Goal: Task Accomplishment & Management: Manage account settings

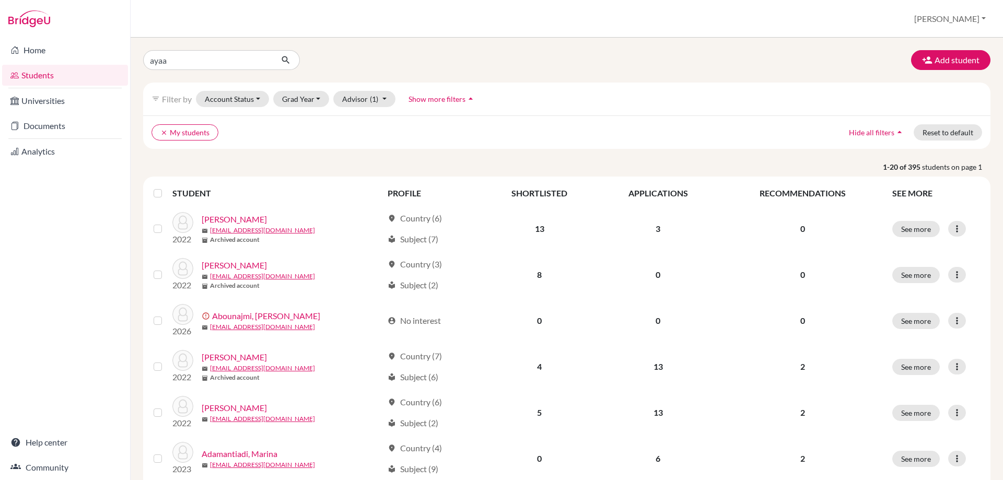
type input "ayaan"
click button "submit" at bounding box center [286, 60] width 28 height 20
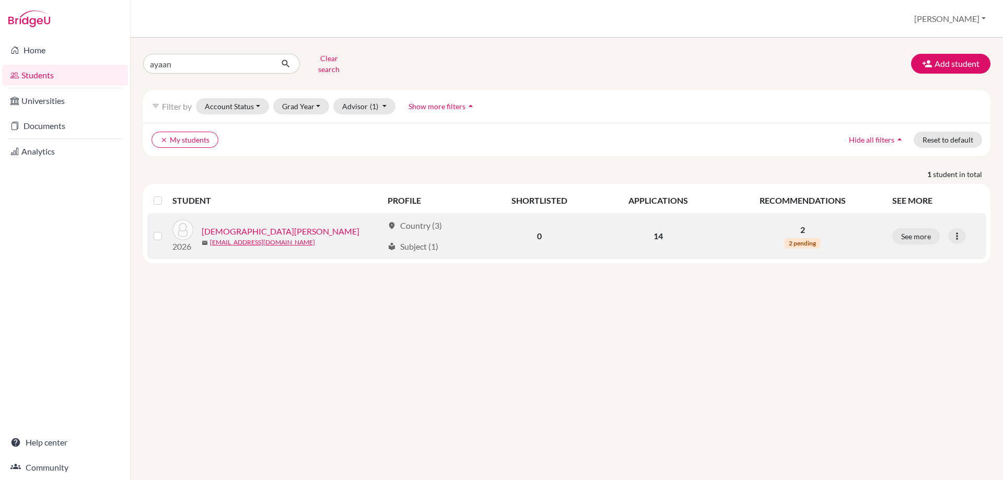
click at [223, 225] on link "Jain, Ayaan" at bounding box center [281, 231] width 158 height 13
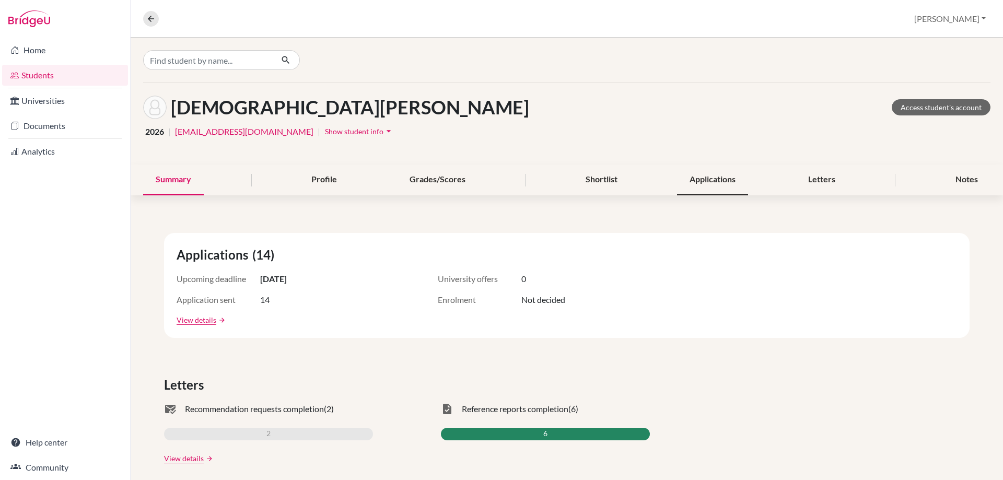
click at [707, 178] on div "Applications" at bounding box center [712, 180] width 71 height 31
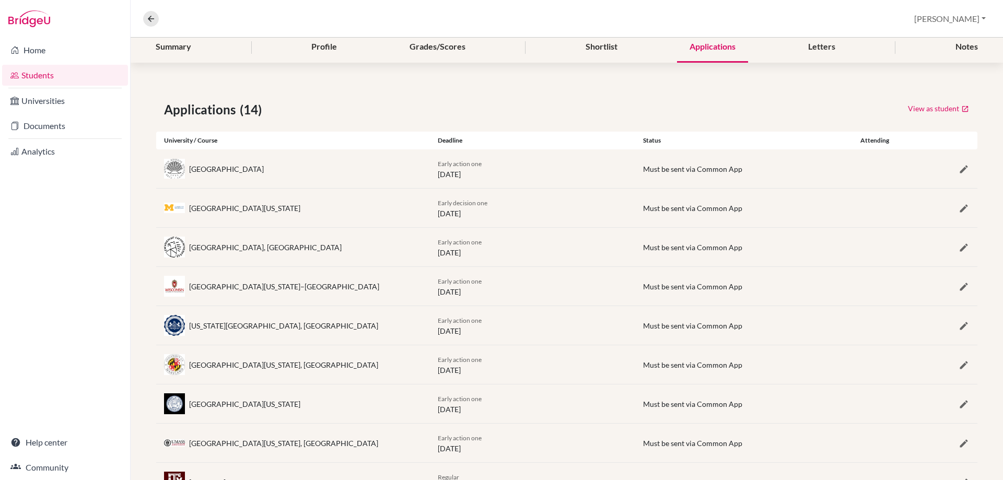
scroll to position [114, 0]
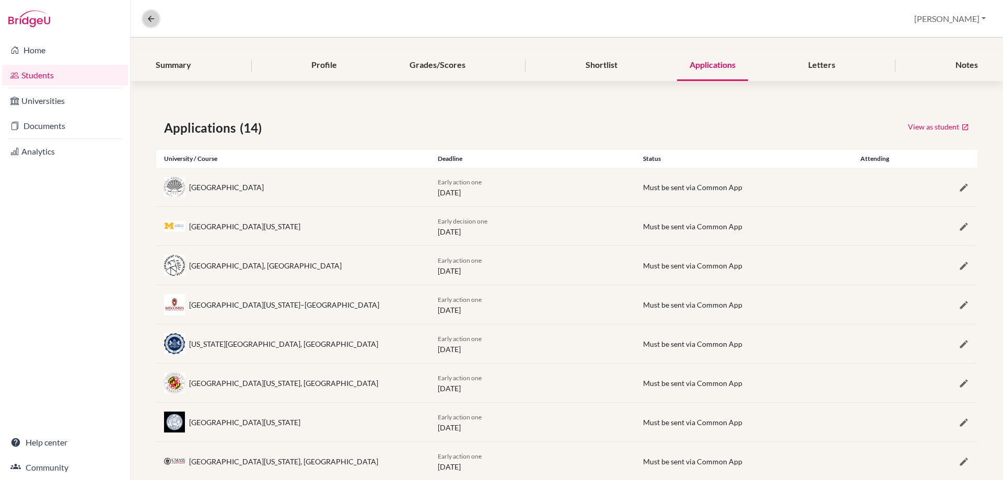
click at [148, 17] on icon at bounding box center [150, 18] width 9 height 9
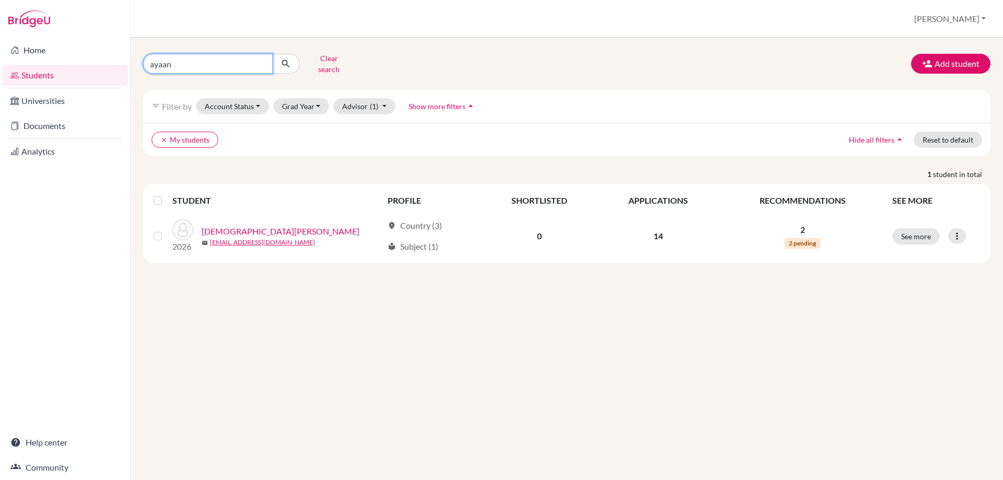
drag, startPoint x: 177, startPoint y: 61, endPoint x: 106, endPoint y: 63, distance: 70.6
click at [106, 61] on div "Home Students Universities Documents Analytics Help center Community Students o…" at bounding box center [501, 240] width 1003 height 480
type input "karina"
click button "submit" at bounding box center [286, 64] width 28 height 20
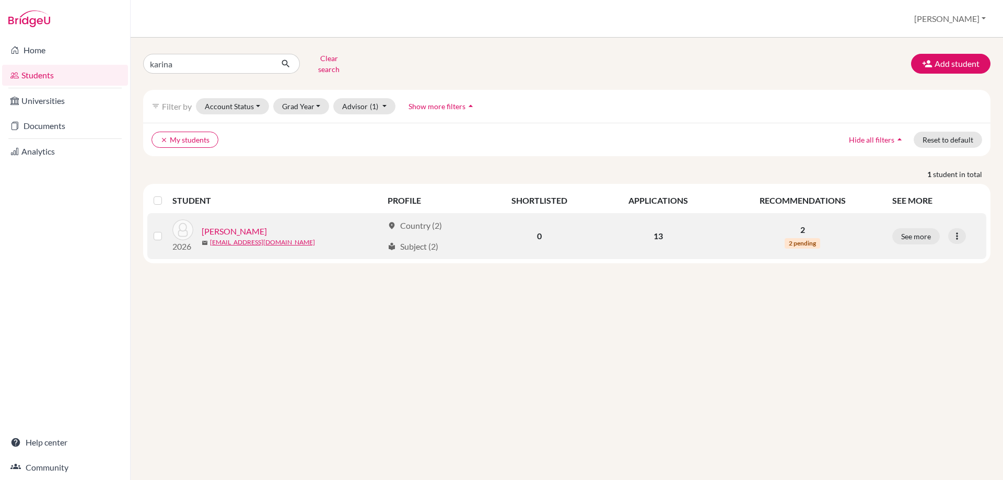
click at [216, 225] on link "Karali, Karina" at bounding box center [234, 231] width 65 height 13
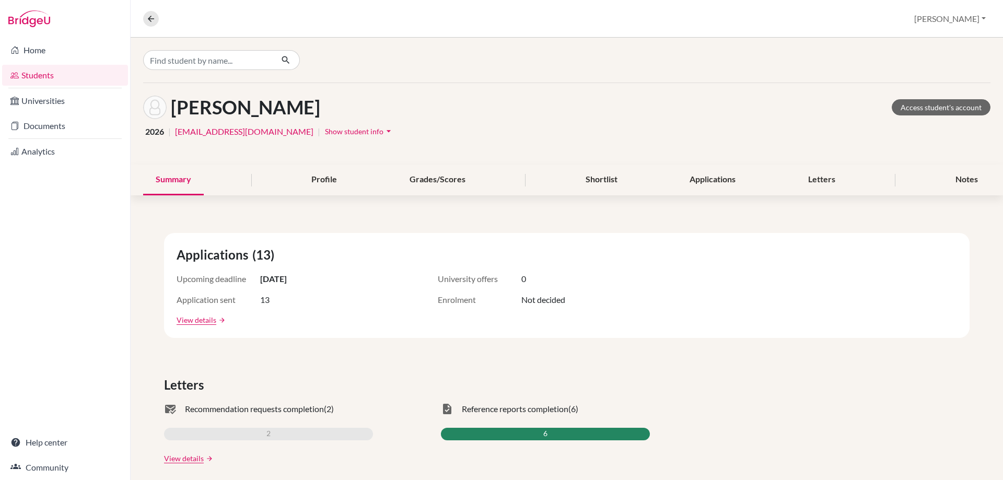
click at [325, 128] on span "Show student info" at bounding box center [354, 131] width 59 height 9
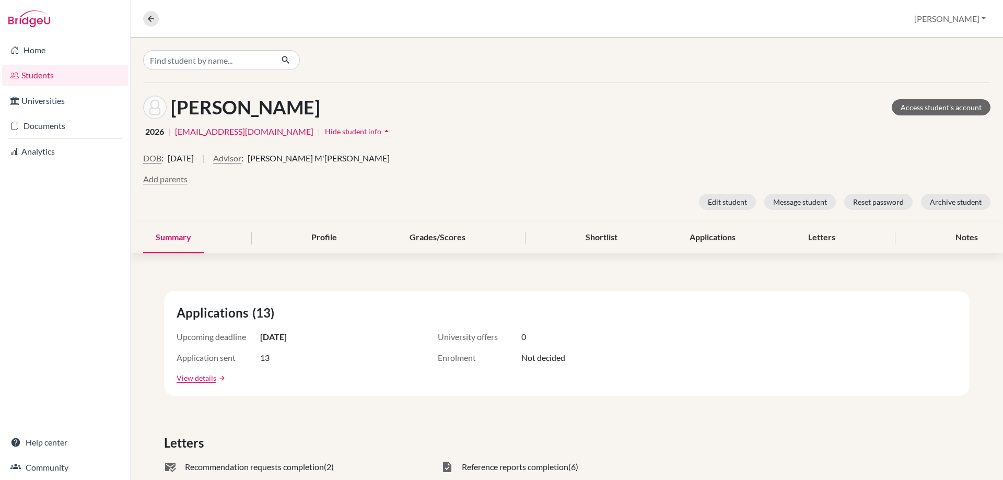
click at [325, 128] on span "Hide student info" at bounding box center [353, 131] width 56 height 9
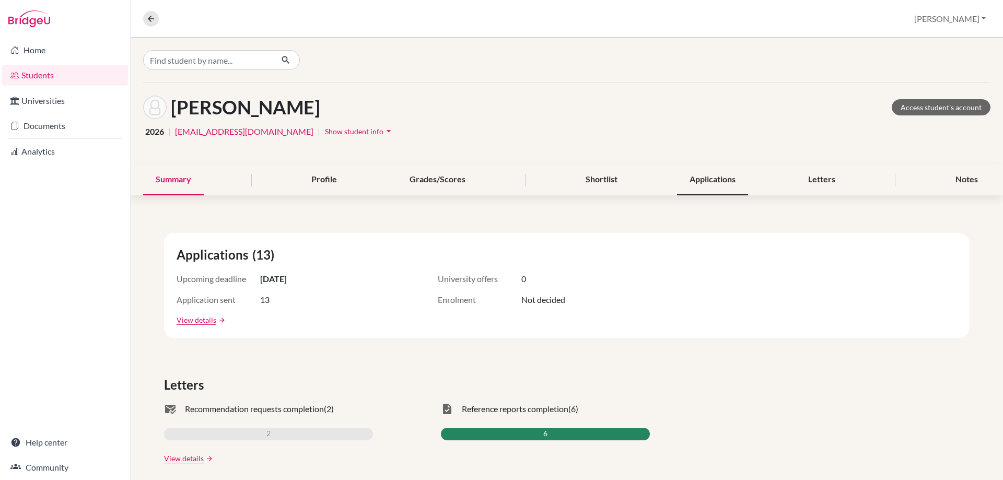
click at [722, 188] on div "Applications" at bounding box center [712, 180] width 71 height 31
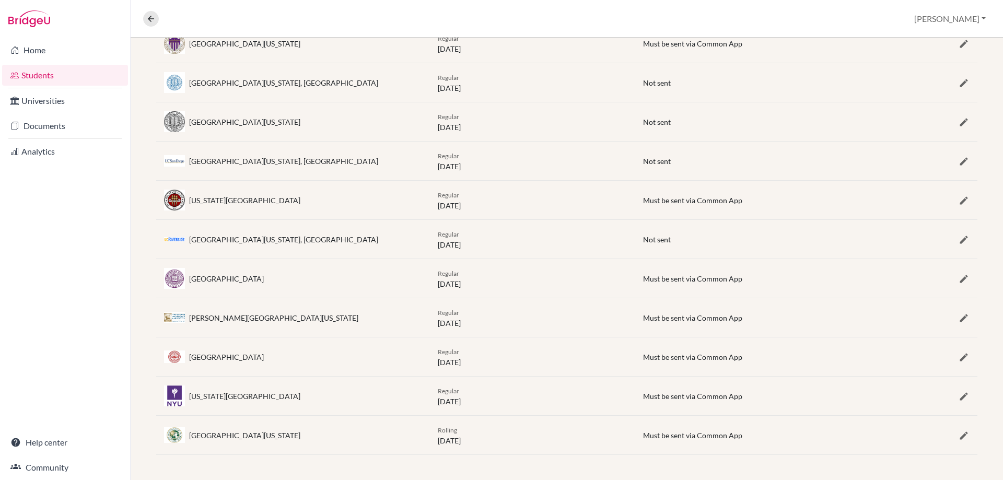
scroll to position [75, 0]
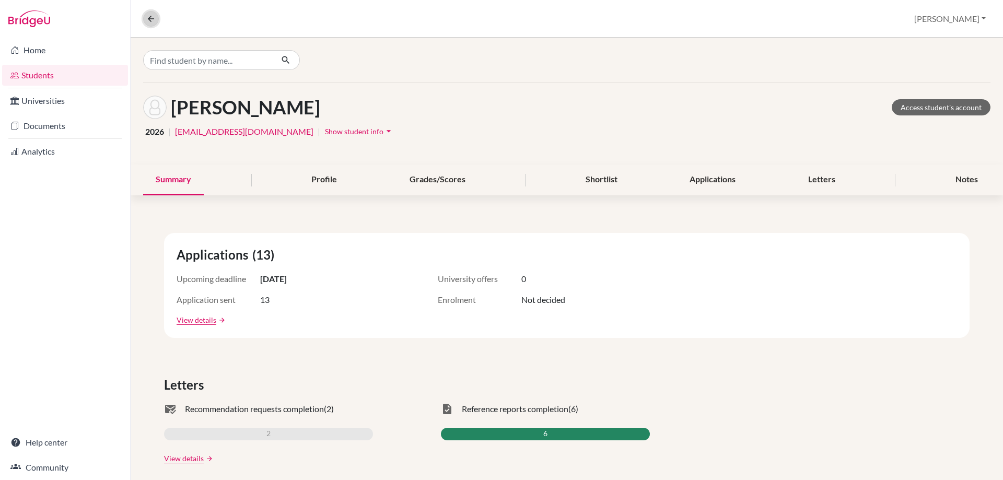
click at [152, 18] on icon at bounding box center [150, 18] width 9 height 9
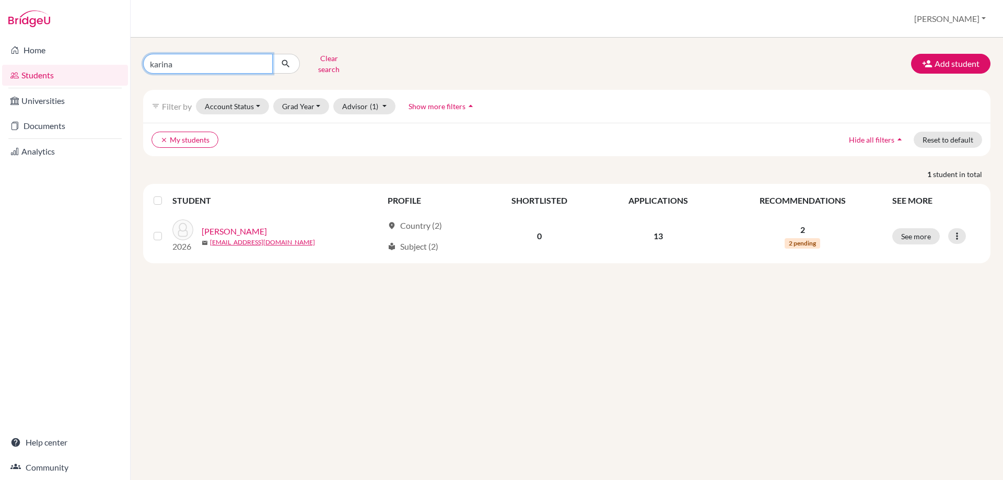
drag, startPoint x: 208, startPoint y: 62, endPoint x: 126, endPoint y: 61, distance: 82.0
click at [126, 61] on div "Home Students Universities Documents Analytics Help center Community Students o…" at bounding box center [501, 240] width 1003 height 480
type input "yuhan"
click button "submit" at bounding box center [286, 64] width 28 height 20
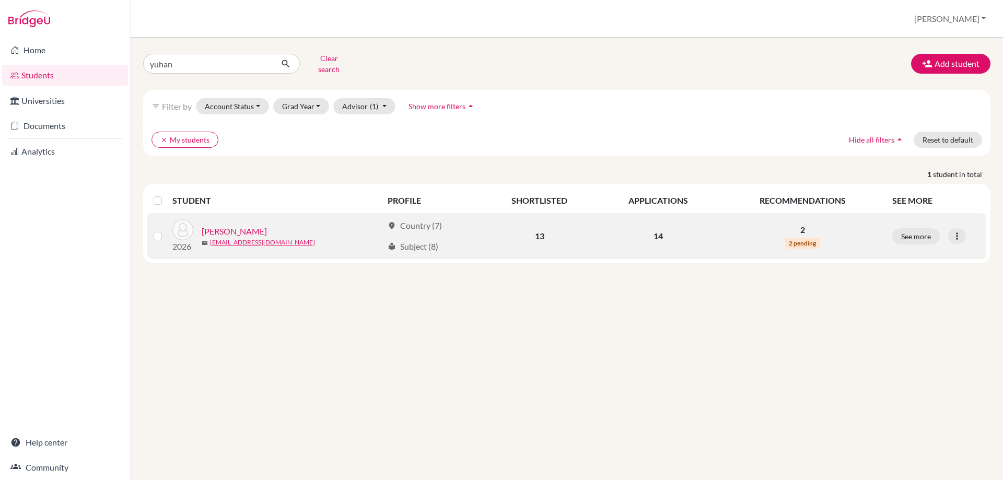
click at [220, 225] on link "Dai, Yuhan" at bounding box center [234, 231] width 65 height 13
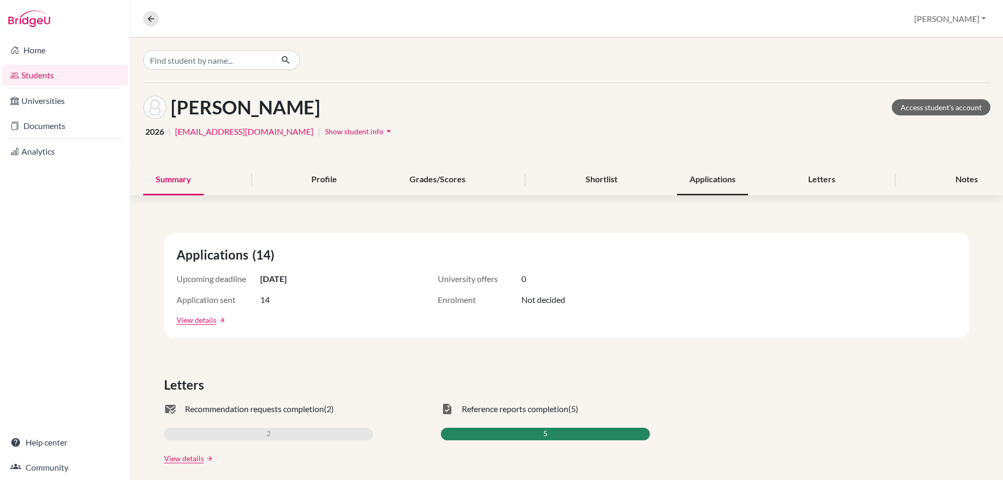
click at [695, 184] on div "Applications" at bounding box center [712, 180] width 71 height 31
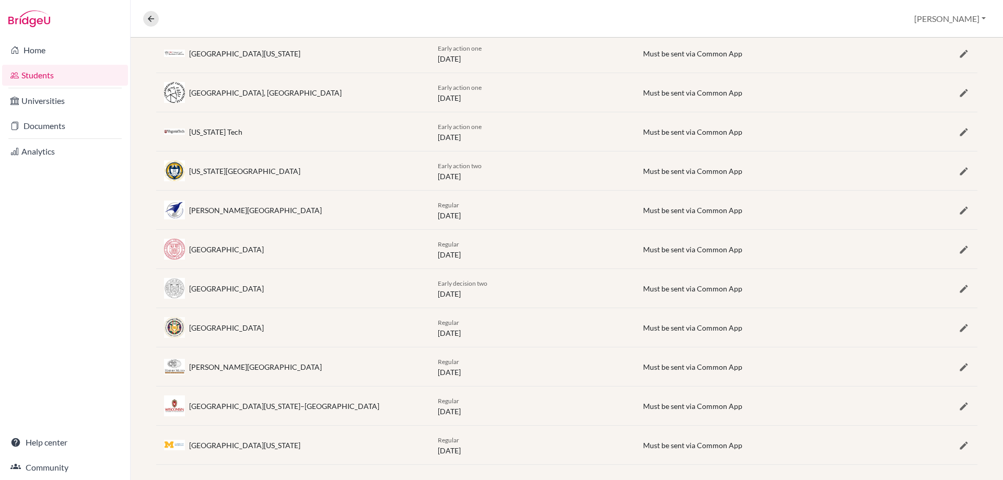
scroll to position [376, 0]
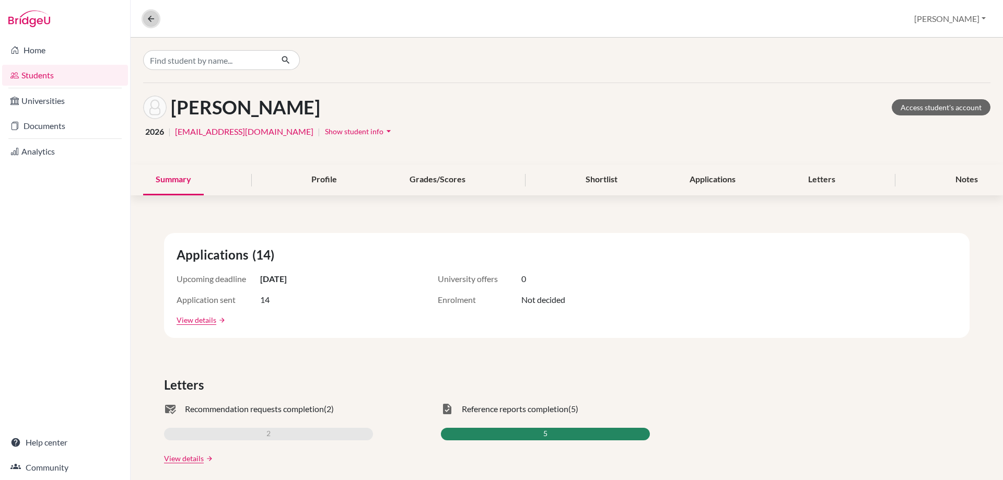
click at [146, 17] on icon at bounding box center [150, 18] width 9 height 9
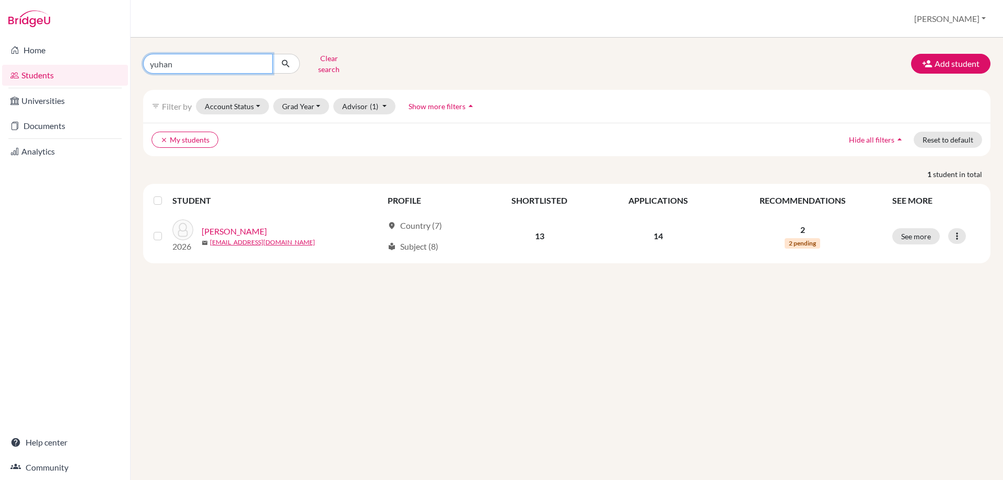
drag, startPoint x: 166, startPoint y: 64, endPoint x: 116, endPoint y: 65, distance: 50.2
click at [116, 65] on div "Home Students Universities Documents Analytics Help center Community Students o…" at bounding box center [501, 240] width 1003 height 480
type input "aarav jalan"
click button "submit" at bounding box center [286, 64] width 28 height 20
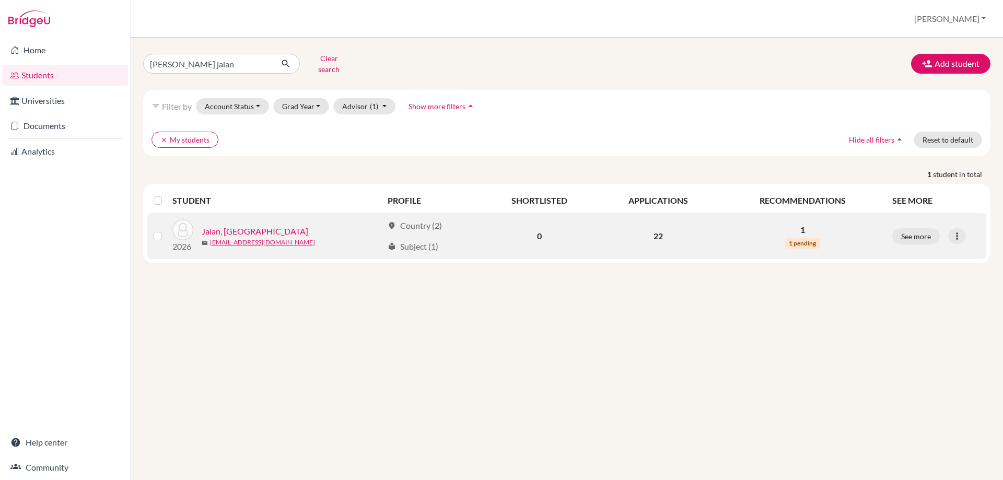
click at [223, 225] on link "Jalan, Aarav" at bounding box center [255, 231] width 107 height 13
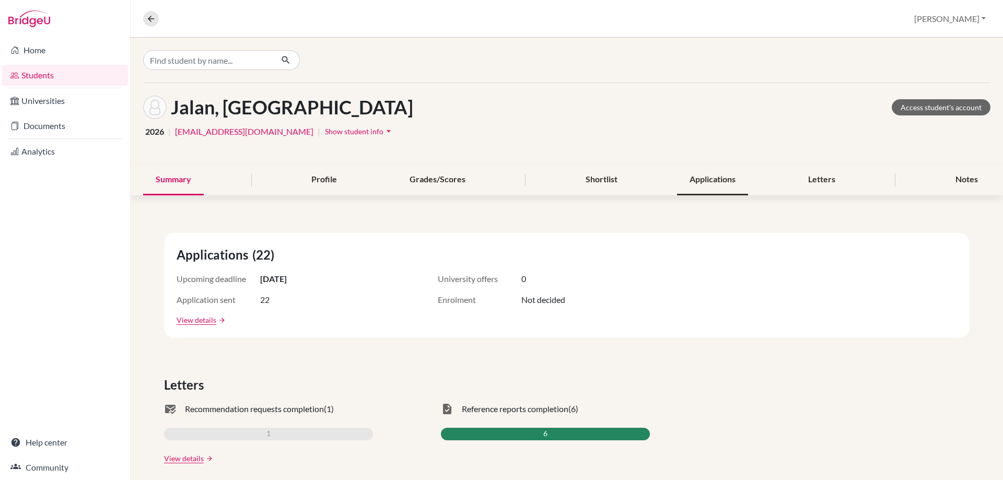
click at [691, 182] on div "Applications" at bounding box center [712, 180] width 71 height 31
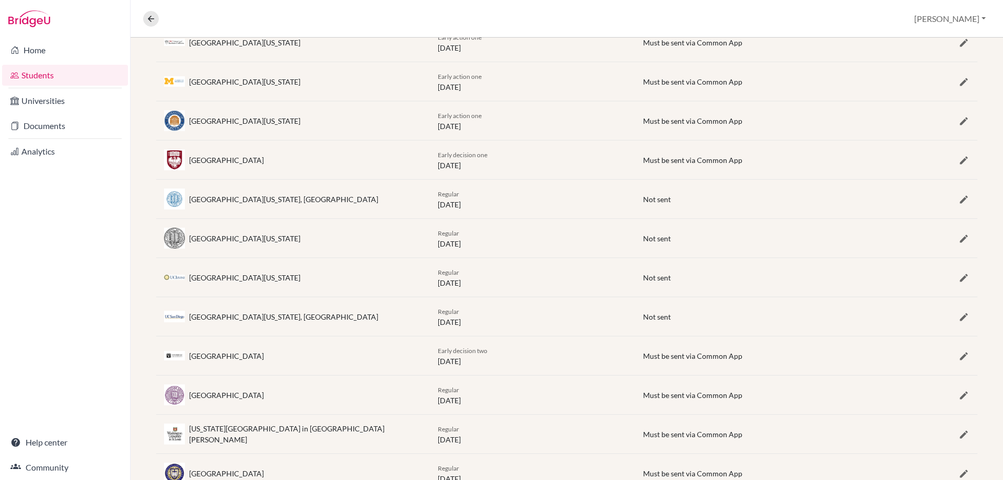
scroll to position [313, 0]
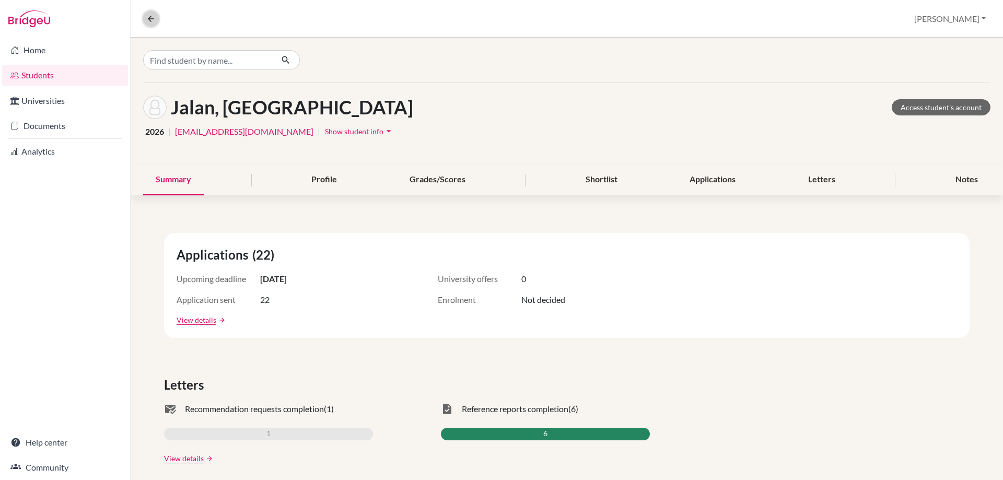
click at [153, 11] on button at bounding box center [151, 19] width 16 height 16
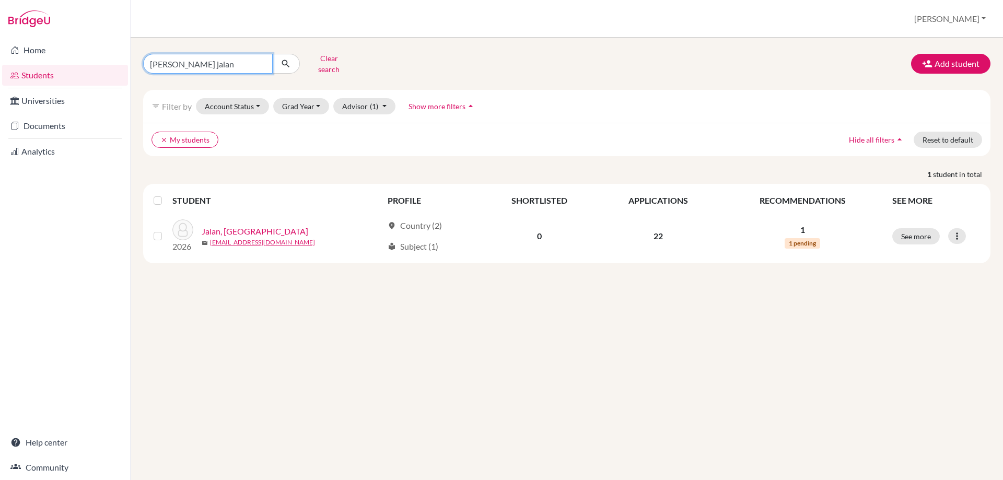
drag, startPoint x: 197, startPoint y: 60, endPoint x: 54, endPoint y: 73, distance: 144.3
click at [56, 73] on div "Home Students Universities Documents Analytics Help center Community Students o…" at bounding box center [501, 240] width 1003 height 480
type input "yuhan"
click button "submit" at bounding box center [286, 64] width 28 height 20
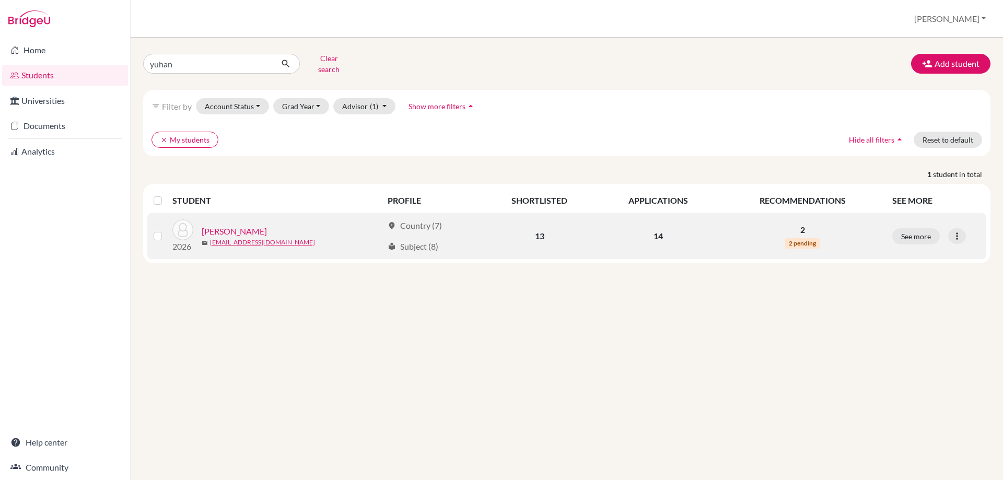
click at [213, 225] on link "Dai, Yuhan" at bounding box center [234, 231] width 65 height 13
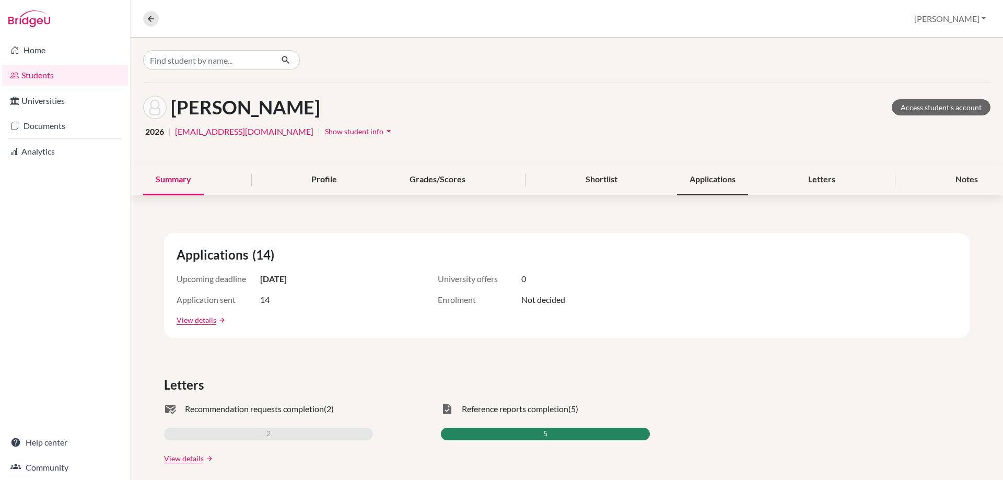
click at [691, 185] on div "Applications" at bounding box center [712, 180] width 71 height 31
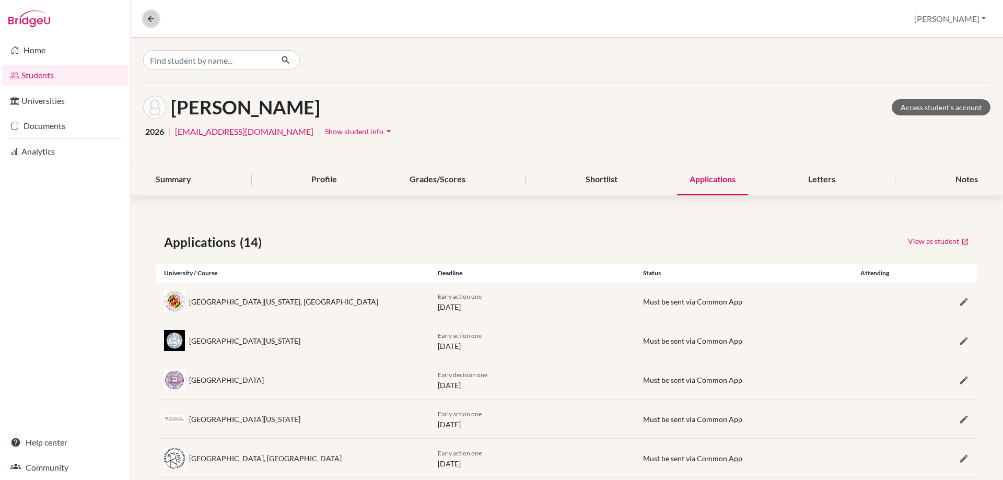
click at [154, 19] on icon at bounding box center [150, 18] width 9 height 9
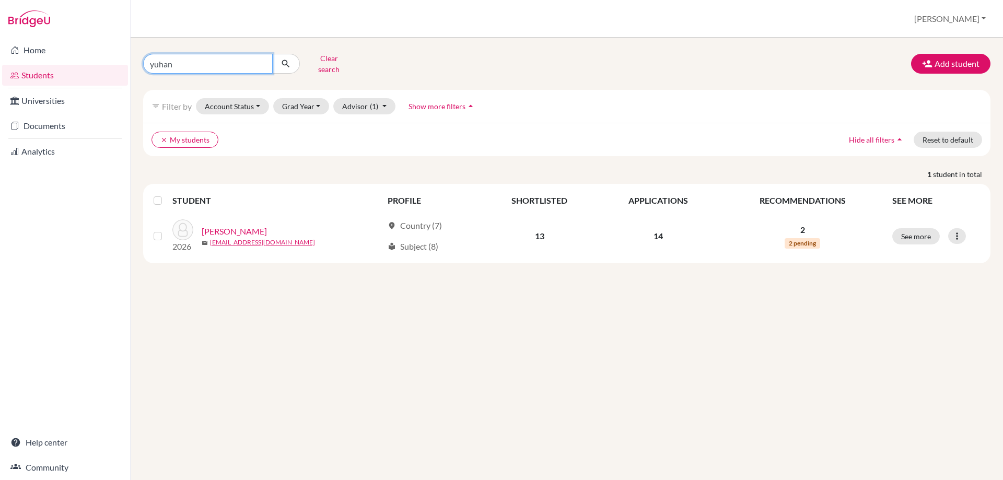
drag, startPoint x: 182, startPoint y: 57, endPoint x: 0, endPoint y: 62, distance: 182.4
click at [15, 68] on div "Home Students Universities Documents Analytics Help center Community Students o…" at bounding box center [501, 240] width 1003 height 480
type input "rohan"
click button "submit" at bounding box center [286, 64] width 28 height 20
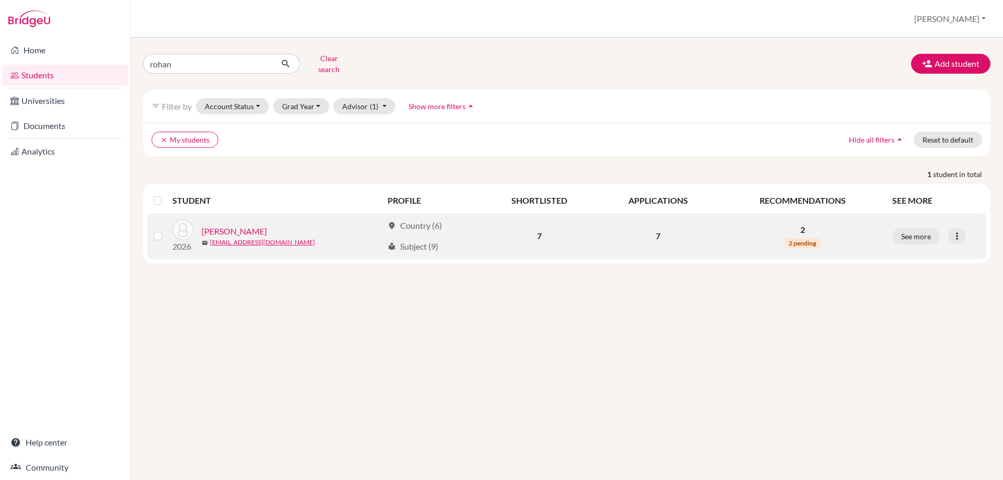
click at [227, 226] on link "Parasramka, Rohan" at bounding box center [234, 231] width 65 height 13
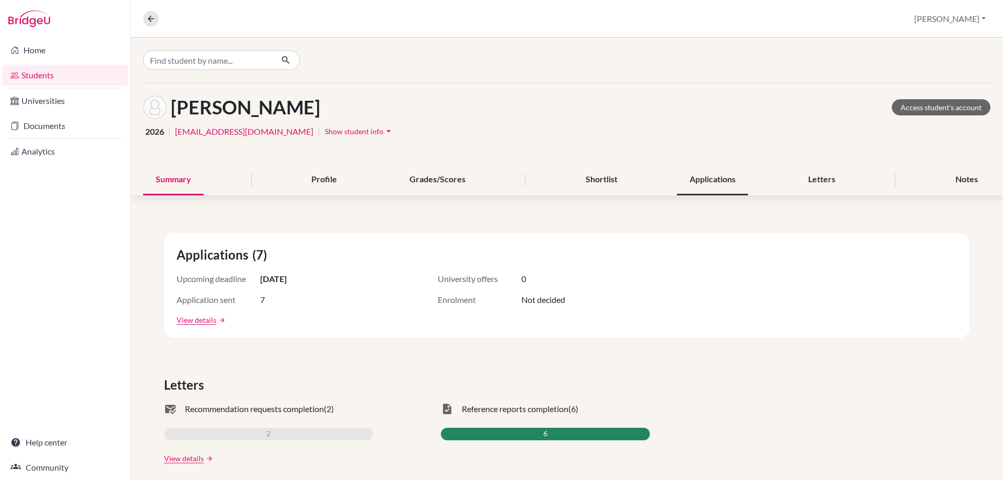
click at [721, 180] on div "Applications" at bounding box center [712, 180] width 71 height 31
click at [154, 22] on icon at bounding box center [150, 18] width 9 height 9
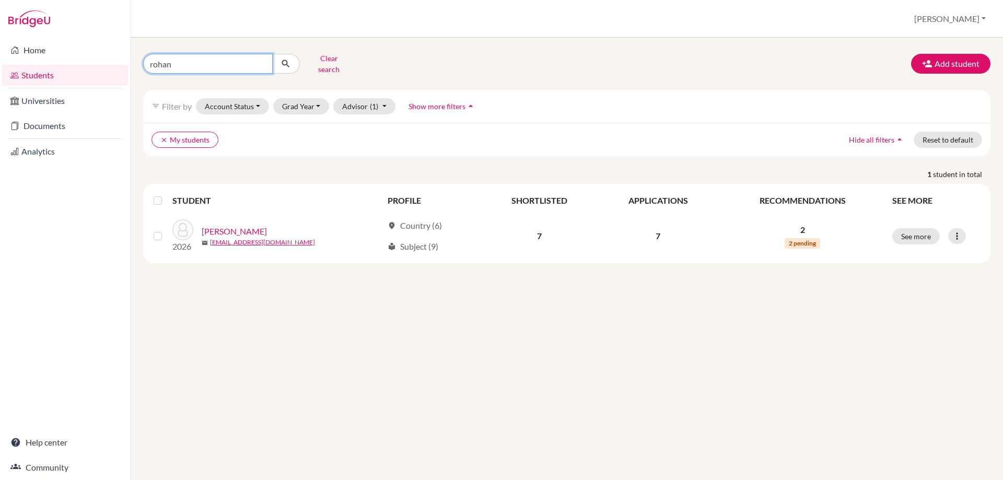
drag, startPoint x: 176, startPoint y: 61, endPoint x: 110, endPoint y: 60, distance: 65.8
click at [118, 61] on div "Home Students Universities Documents Analytics Help center Community Students o…" at bounding box center [501, 240] width 1003 height 480
type input "shrey"
click button "submit" at bounding box center [286, 64] width 28 height 20
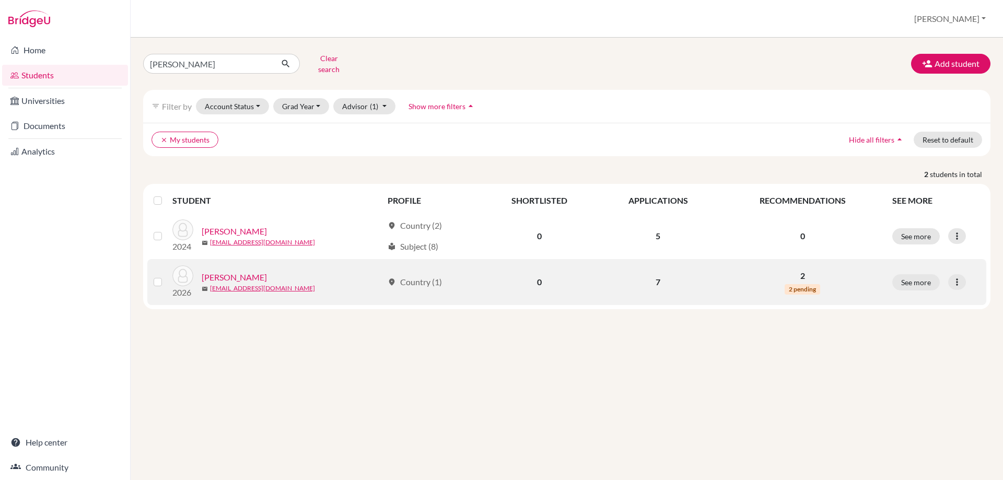
click at [210, 271] on link "Nautiyal, Shrey" at bounding box center [234, 277] width 65 height 13
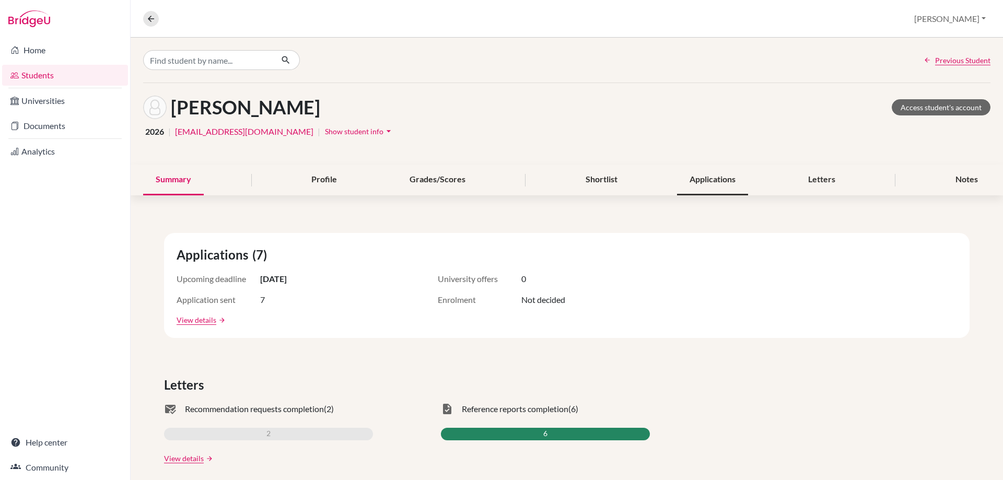
click at [688, 177] on div "Applications" at bounding box center [712, 180] width 71 height 31
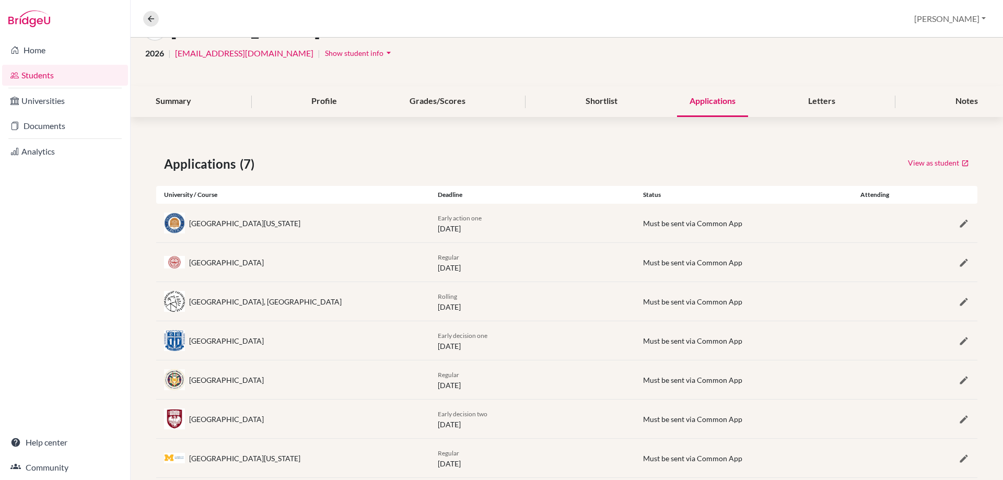
scroll to position [101, 0]
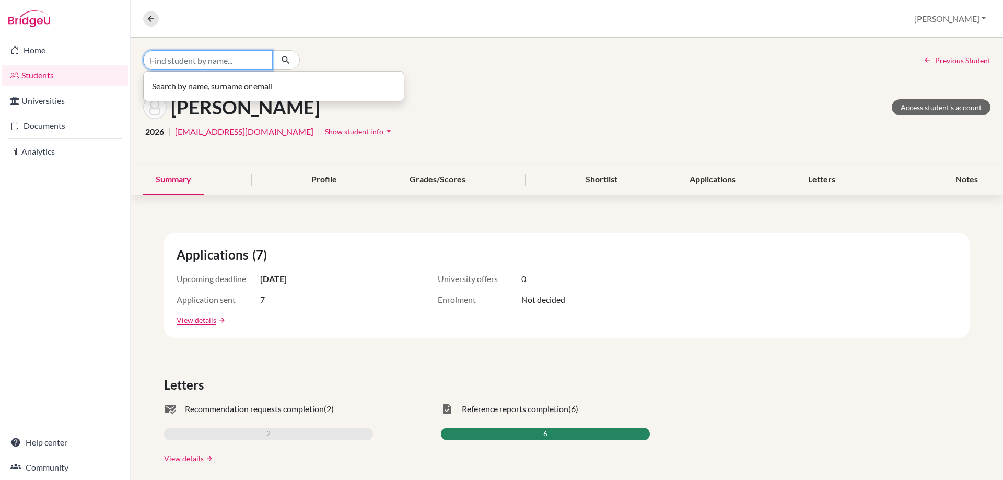
click at [178, 60] on input "Find student by name..." at bounding box center [208, 60] width 130 height 20
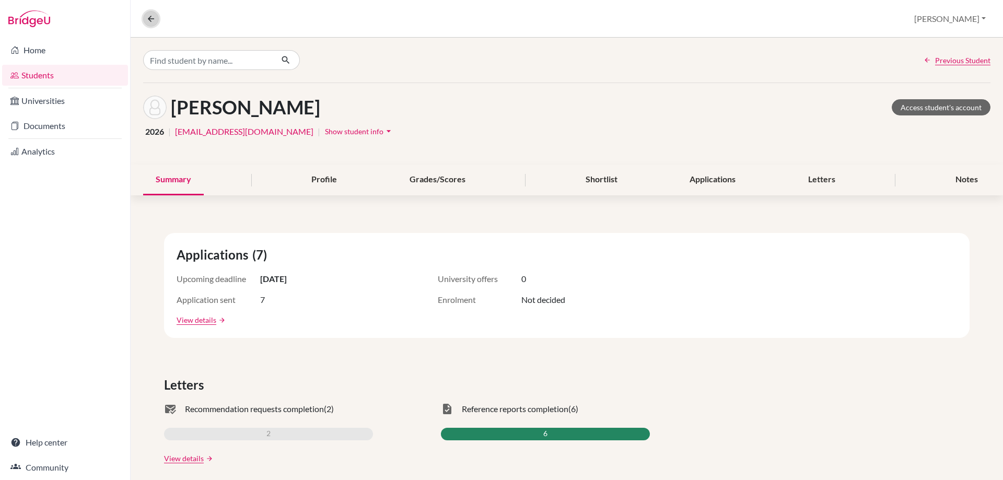
click at [149, 14] on icon at bounding box center [150, 18] width 9 height 9
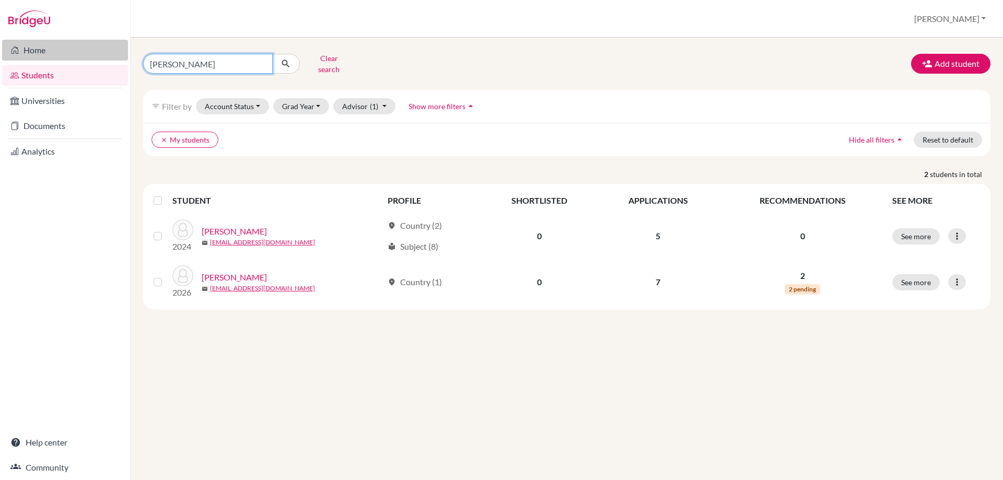
drag, startPoint x: 196, startPoint y: 63, endPoint x: 72, endPoint y: 41, distance: 126.3
click at [73, 57] on div "Home Students Universities Documents Analytics Help center Community Students o…" at bounding box center [501, 240] width 1003 height 480
type input "gambini"
click button "submit" at bounding box center [286, 64] width 28 height 20
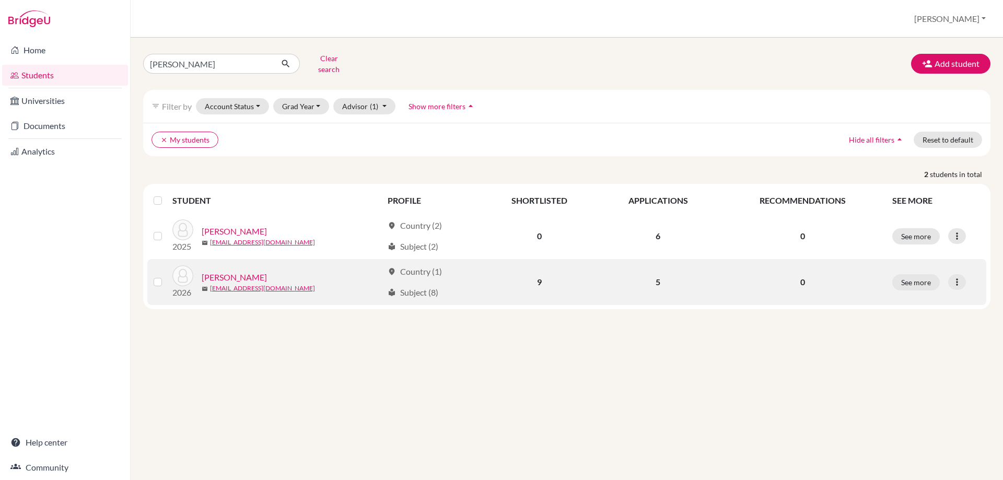
click at [225, 271] on link "Gambini, Leonardo" at bounding box center [234, 277] width 65 height 13
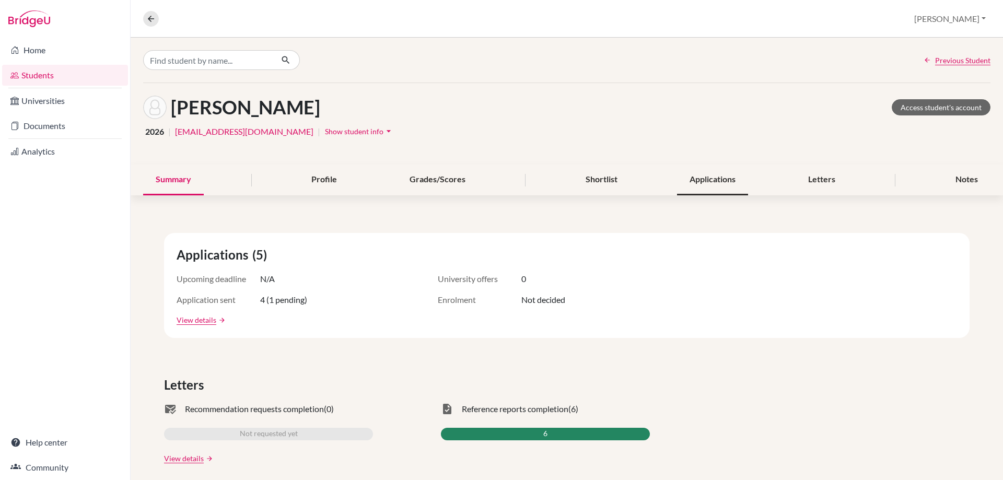
click at [697, 179] on div "Applications" at bounding box center [712, 180] width 71 height 31
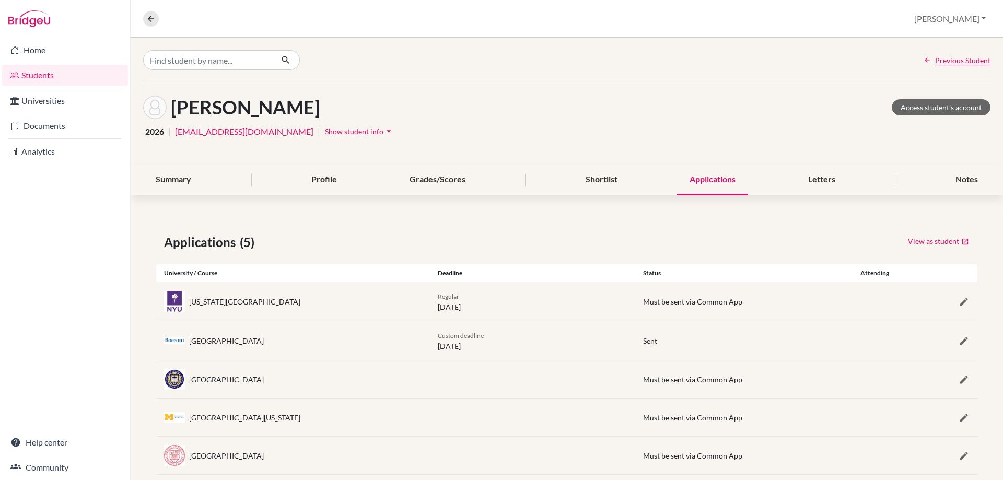
scroll to position [20, 0]
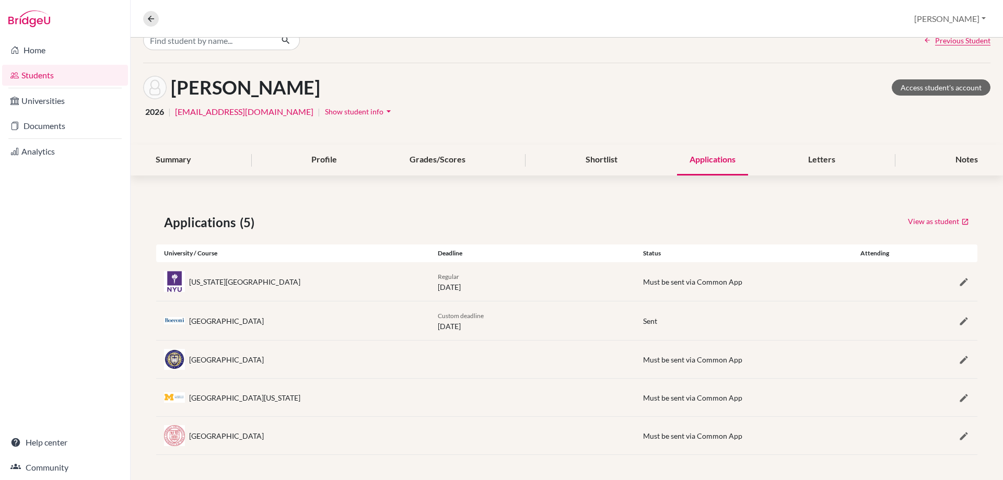
click at [325, 109] on span "Show student info" at bounding box center [354, 111] width 59 height 9
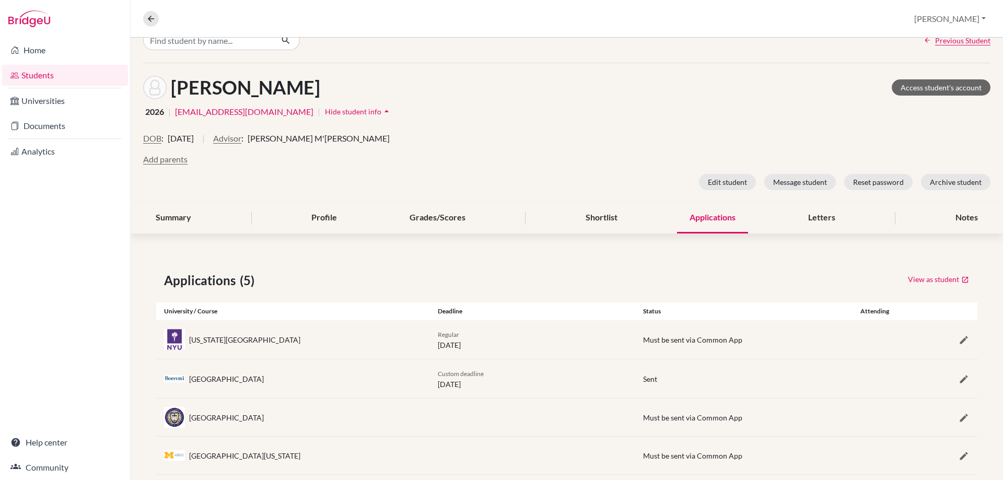
click at [325, 109] on span "Hide student info" at bounding box center [353, 111] width 56 height 9
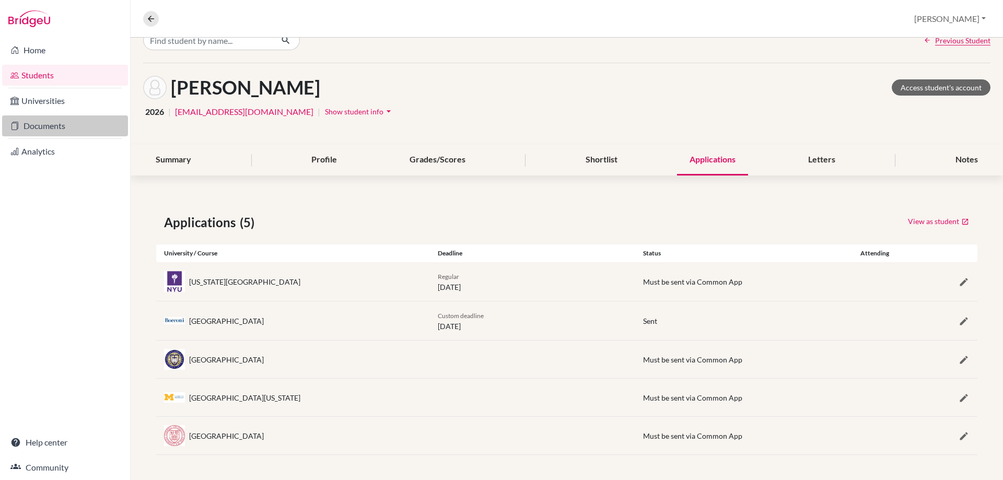
click at [49, 127] on link "Documents" at bounding box center [65, 125] width 126 height 21
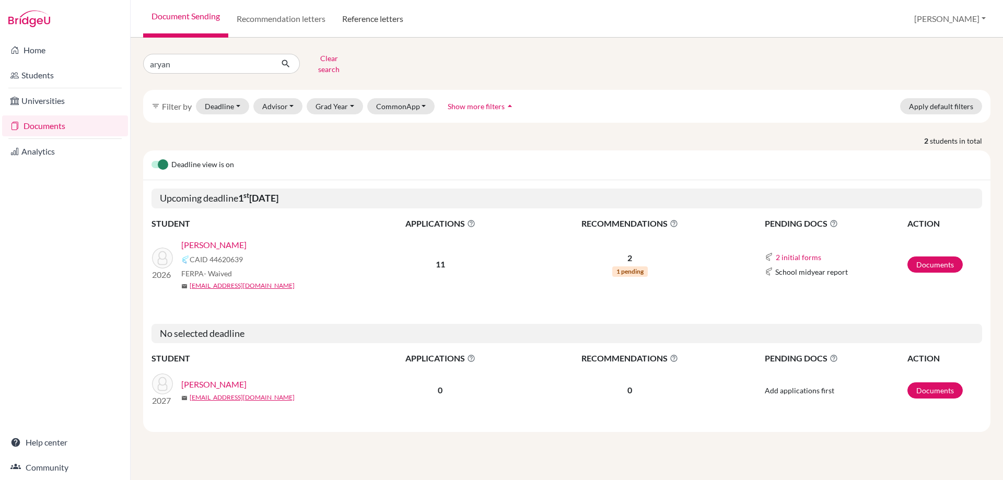
click at [369, 23] on link "Reference letters" at bounding box center [373, 19] width 78 height 38
drag, startPoint x: 198, startPoint y: 61, endPoint x: 66, endPoint y: 64, distance: 131.7
click at [67, 64] on div "Home Students Universities Documents Analytics Help center Community Document S…" at bounding box center [501, 240] width 1003 height 480
type input "gambini"
click at [286, 59] on icon "submit" at bounding box center [286, 64] width 10 height 10
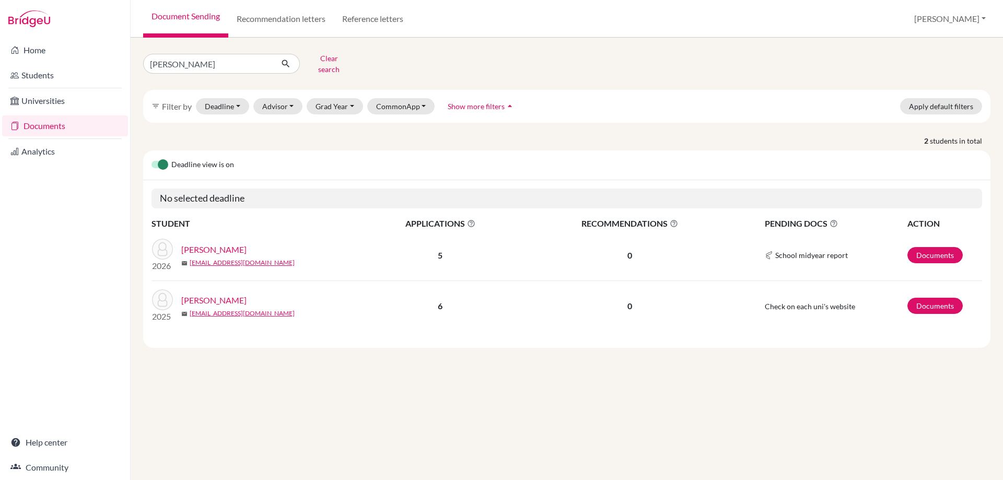
click at [211, 243] on link "Gambini, Leonardo" at bounding box center [213, 249] width 65 height 13
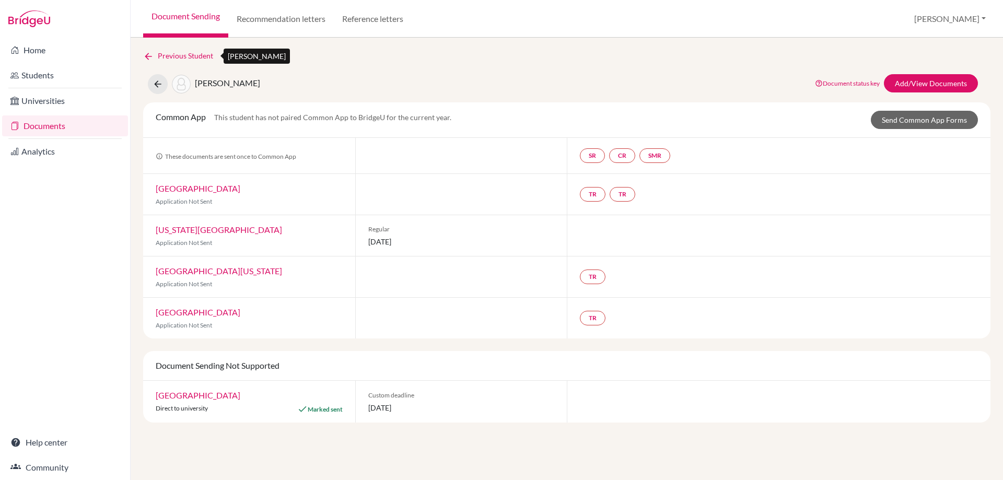
click at [150, 53] on icon at bounding box center [148, 56] width 10 height 10
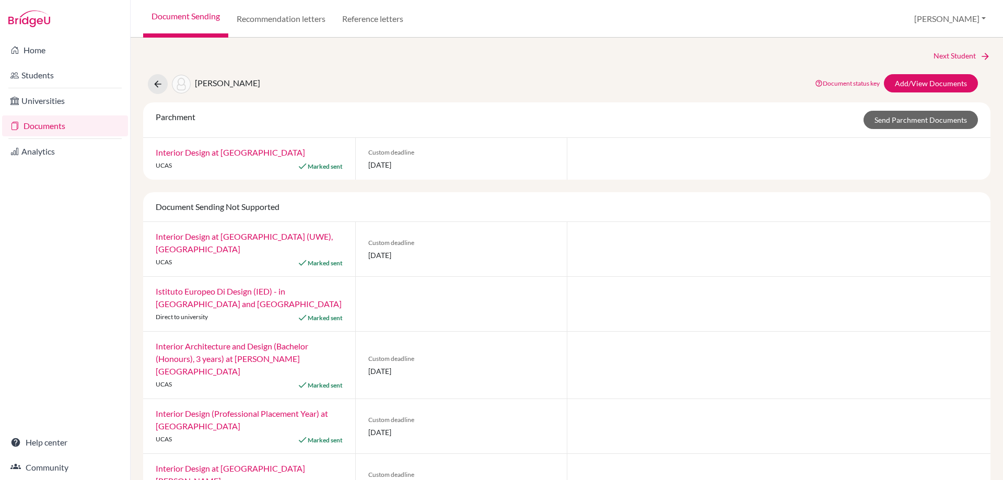
click at [39, 126] on link "Documents" at bounding box center [65, 125] width 126 height 21
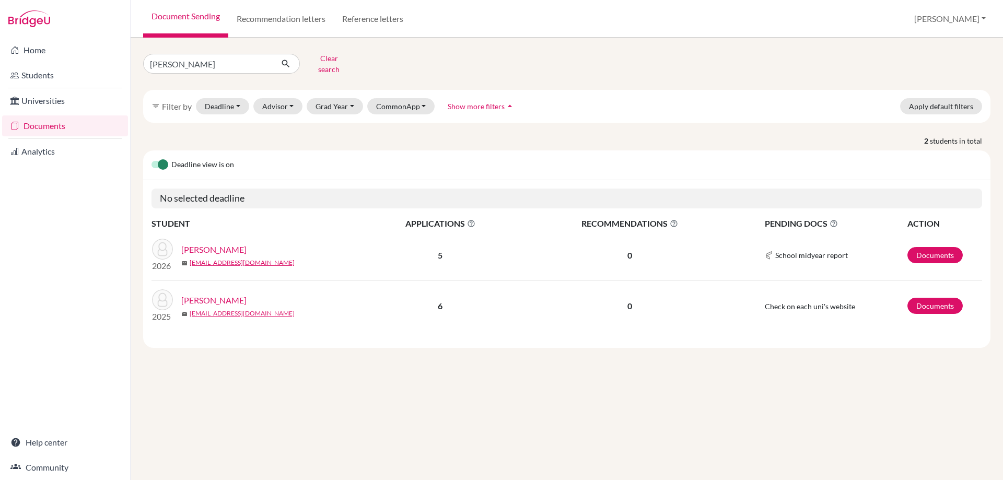
type input "Isabela"
click button "submit" at bounding box center [286, 64] width 28 height 20
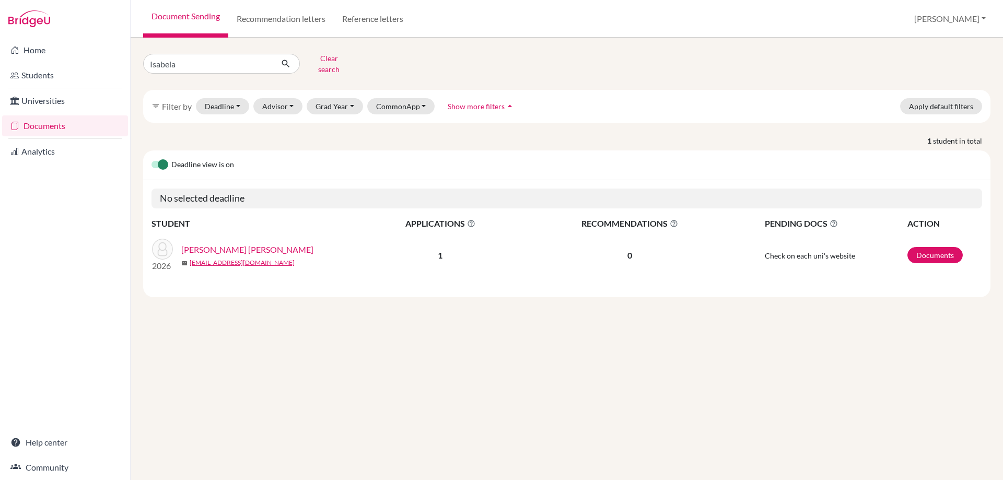
click at [211, 243] on link "[PERSON_NAME] [PERSON_NAME]" at bounding box center [247, 249] width 132 height 13
drag, startPoint x: 184, startPoint y: 59, endPoint x: 139, endPoint y: 58, distance: 44.9
click at [139, 58] on div "Isabela Clear search" at bounding box center [279, 63] width 288 height 27
type input "cinar"
click button "submit" at bounding box center [286, 64] width 28 height 20
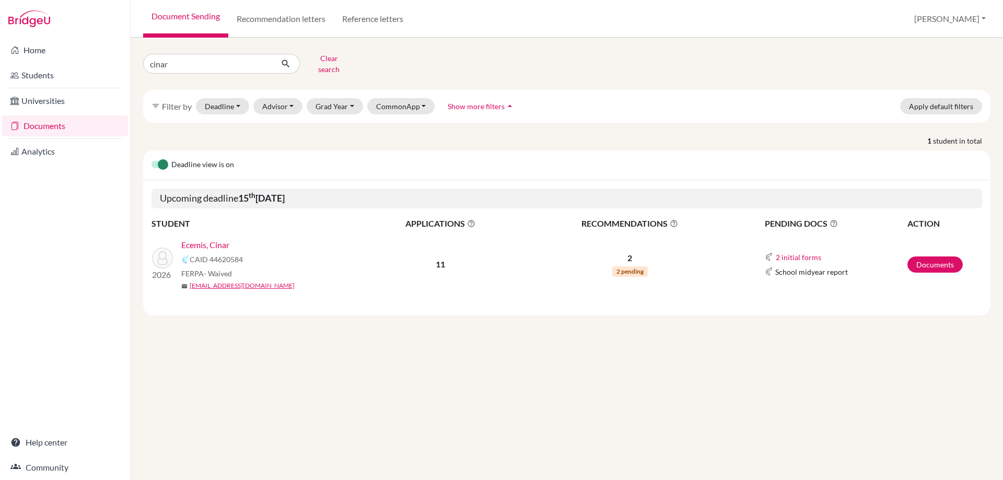
click at [210, 239] on link "Ecemis, Cinar" at bounding box center [205, 245] width 48 height 13
drag, startPoint x: 179, startPoint y: 65, endPoint x: 117, endPoint y: 68, distance: 62.2
click at [119, 68] on div "Home Students Universities Documents Analytics Help center Community Document S…" at bounding box center [501, 240] width 1003 height 480
type input "filipp"
click button "submit" at bounding box center [286, 64] width 28 height 20
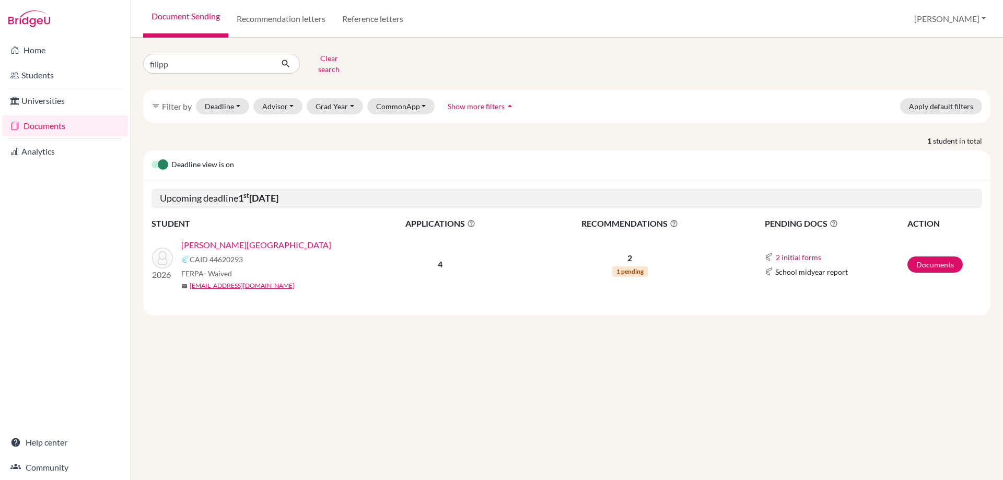
click at [199, 239] on link "Artemenko, Filipp" at bounding box center [256, 245] width 150 height 13
drag, startPoint x: 181, startPoint y: 66, endPoint x: 95, endPoint y: 63, distance: 86.8
click at [96, 63] on div "Home Students Universities Documents Analytics Help center Community Document S…" at bounding box center [501, 240] width 1003 height 480
type input "leopold"
click button "submit" at bounding box center [286, 64] width 28 height 20
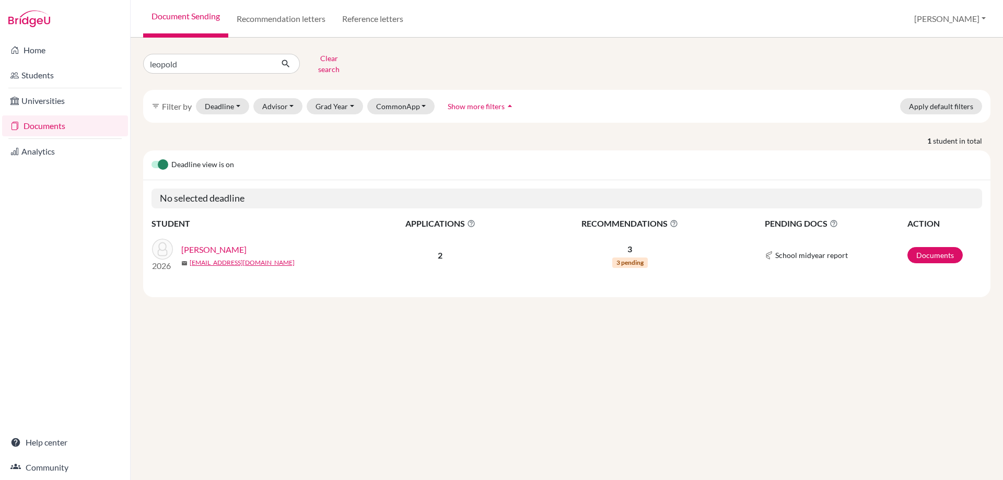
click at [208, 243] on link "[PERSON_NAME]" at bounding box center [213, 249] width 65 height 13
drag, startPoint x: 188, startPoint y: 53, endPoint x: 106, endPoint y: 61, distance: 82.4
click at [106, 61] on div "Home Students Universities Documents Analytics Help center Community Document S…" at bounding box center [501, 240] width 1003 height 480
type input "aryan"
click button "submit" at bounding box center [286, 64] width 28 height 20
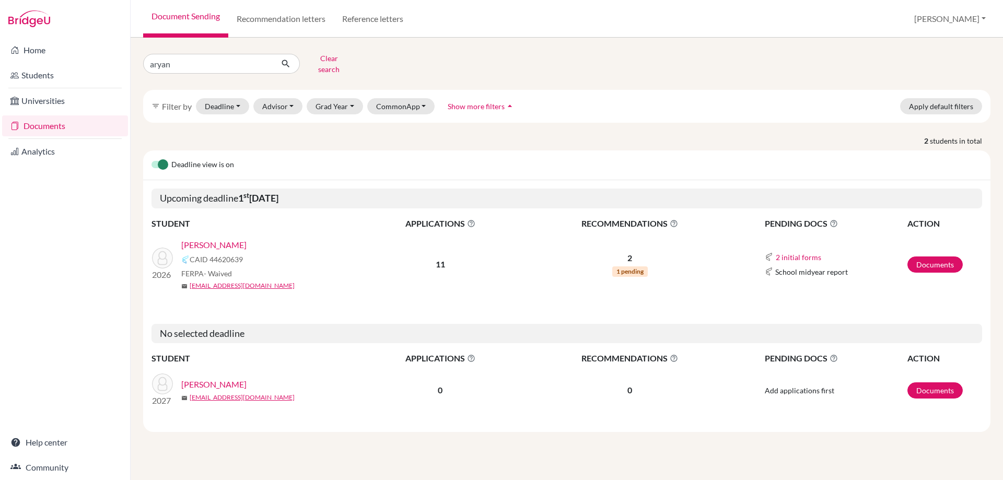
drag, startPoint x: 200, startPoint y: 236, endPoint x: 434, endPoint y: 216, distance: 234.4
click at [200, 239] on link "[PERSON_NAME]" at bounding box center [213, 245] width 65 height 13
drag, startPoint x: 176, startPoint y: 57, endPoint x: 100, endPoint y: 64, distance: 76.1
click at [100, 64] on div "Home Students Universities Documents Analytics Help center Community Document S…" at bounding box center [501, 240] width 1003 height 480
type input "mia"
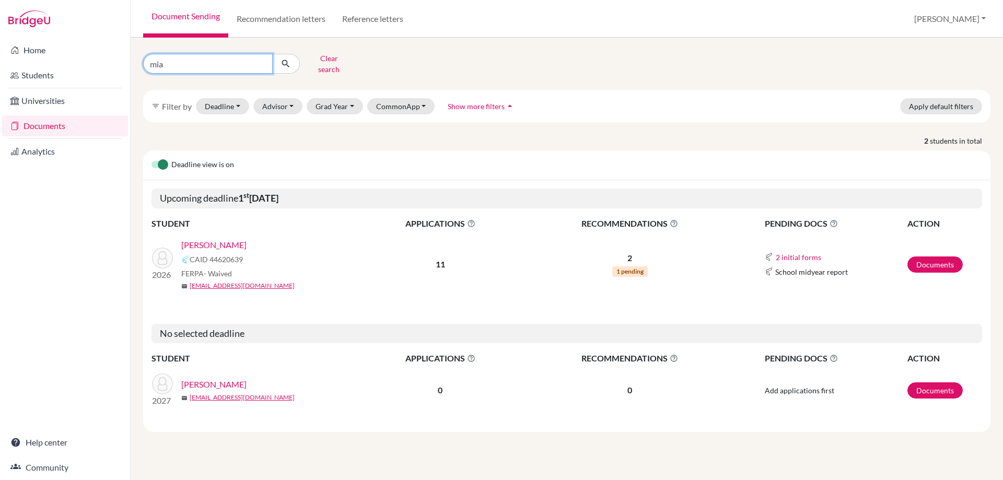
click button "submit" at bounding box center [286, 64] width 28 height 20
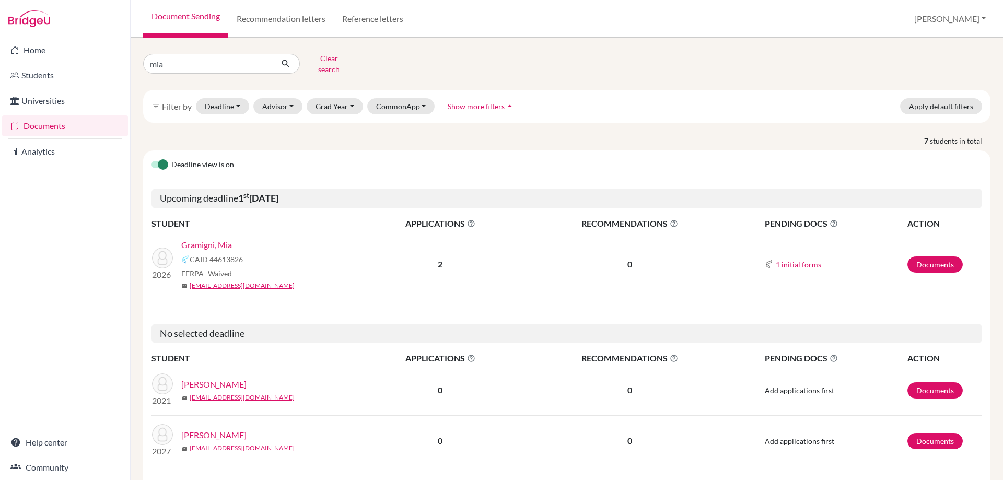
click at [203, 239] on link "Gramigni, Mia" at bounding box center [206, 245] width 51 height 13
drag, startPoint x: 183, startPoint y: 55, endPoint x: 60, endPoint y: 73, distance: 124.6
click at [60, 73] on div "Home Students Universities Documents Analytics Help center Community Document S…" at bounding box center [501, 240] width 1003 height 480
type input "nico"
click button "submit" at bounding box center [286, 64] width 28 height 20
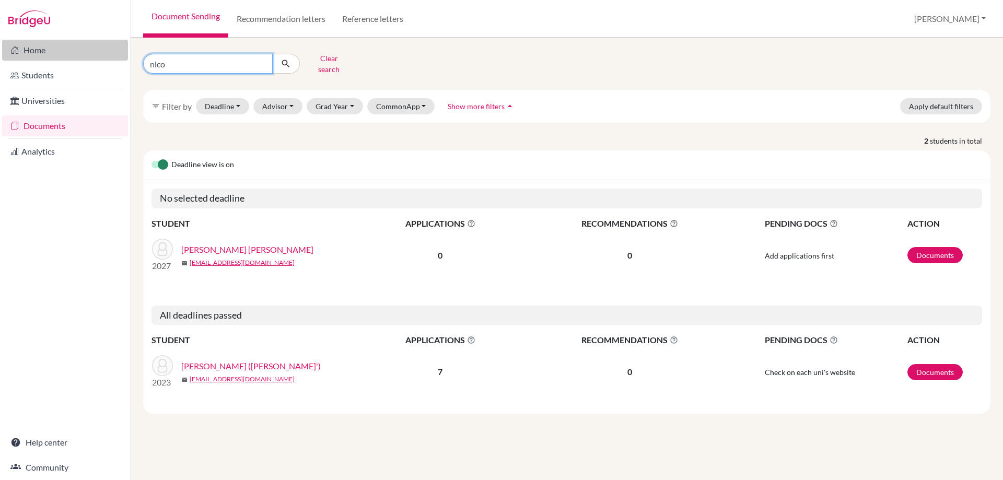
drag, startPoint x: 187, startPoint y: 56, endPoint x: 90, endPoint y: 46, distance: 96.6
click at [91, 46] on div "Home Students Universities Documents Analytics Help center Community Document S…" at bounding box center [501, 240] width 1003 height 480
type input "wang"
click button "submit" at bounding box center [286, 64] width 28 height 20
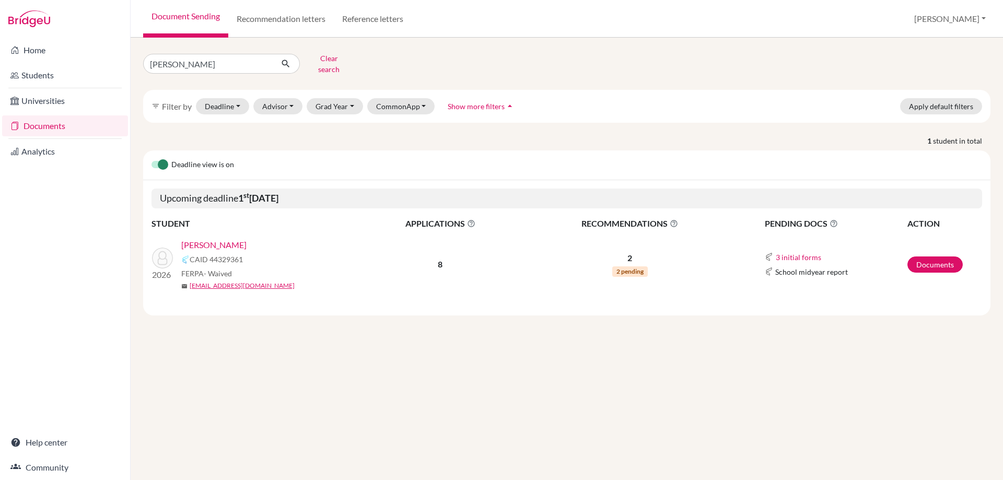
click at [193, 239] on link "Wang, Xiaodan" at bounding box center [213, 245] width 65 height 13
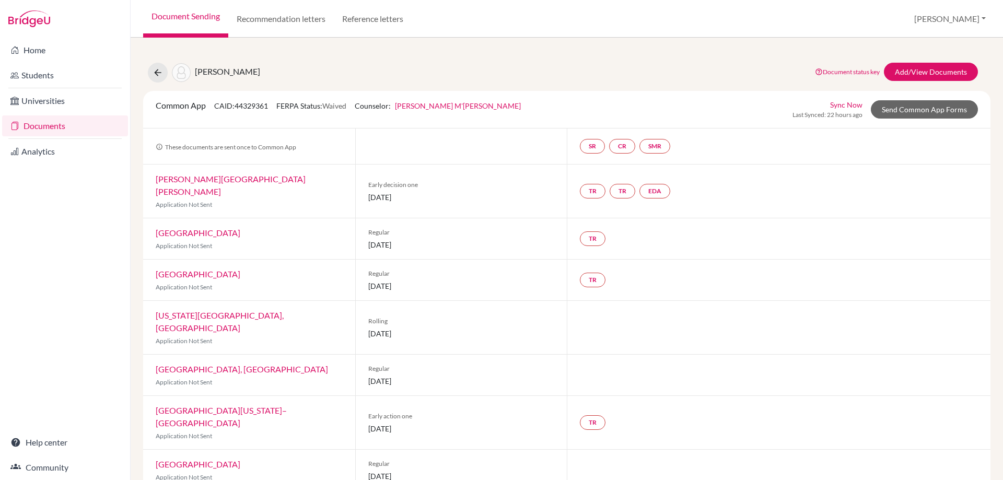
scroll to position [27, 0]
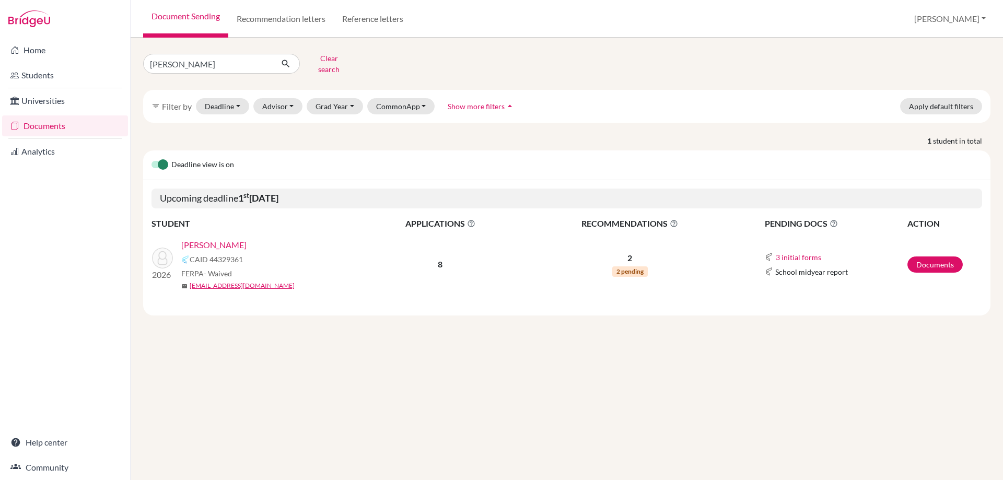
click at [44, 125] on link "Documents" at bounding box center [65, 125] width 126 height 21
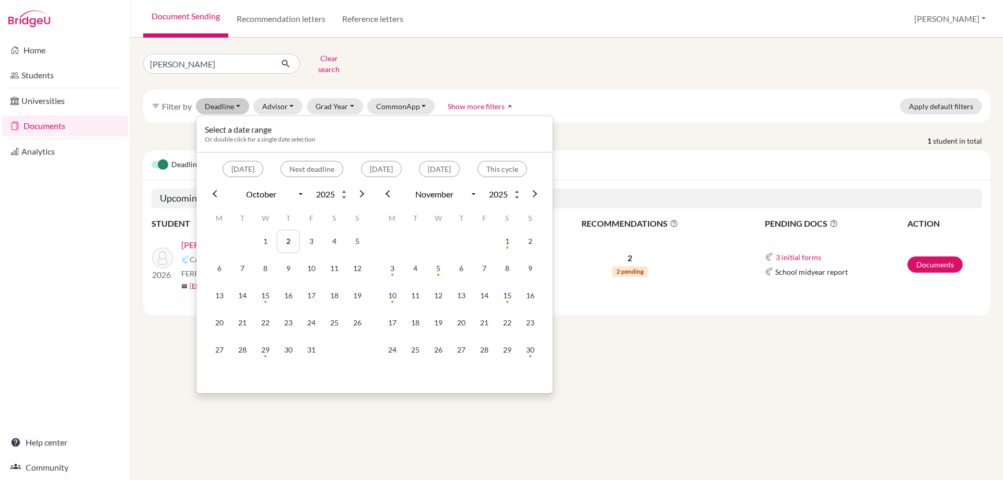
select select "10"
select select "11"
click at [534, 190] on span at bounding box center [532, 193] width 7 height 7
click at [390, 258] on td "1" at bounding box center [392, 268] width 23 height 23
click at [393, 258] on td "1" at bounding box center [392, 268] width 23 height 23
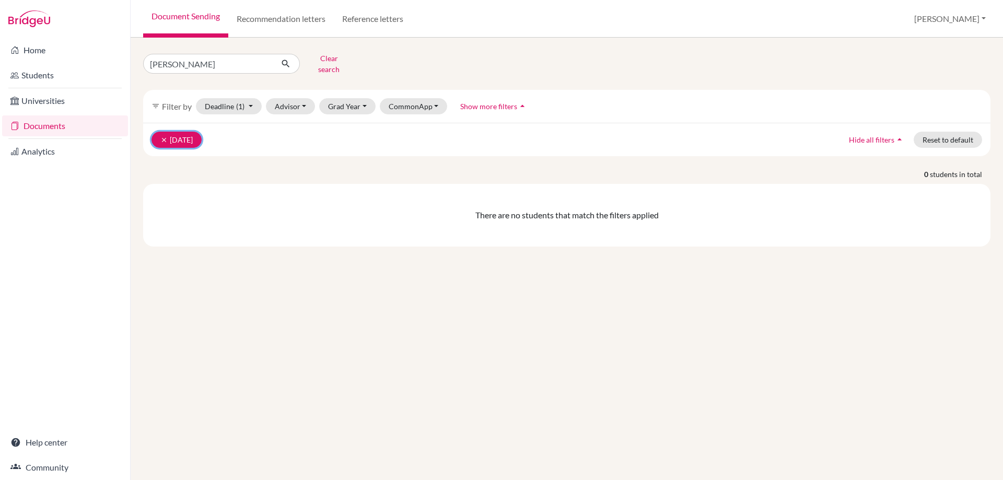
click at [165, 136] on icon "clear" at bounding box center [163, 139] width 7 height 7
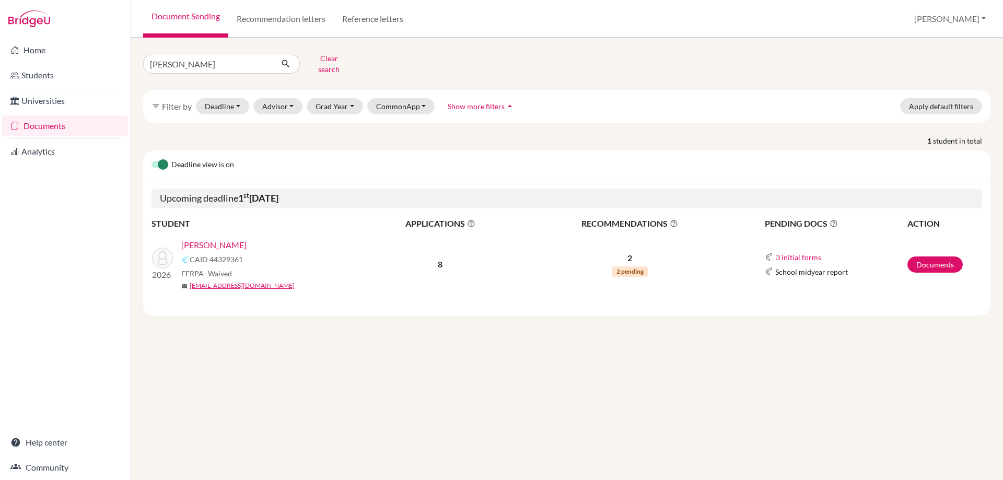
click at [38, 122] on link "Documents" at bounding box center [65, 125] width 126 height 21
click at [29, 79] on link "Students" at bounding box center [65, 75] width 126 height 21
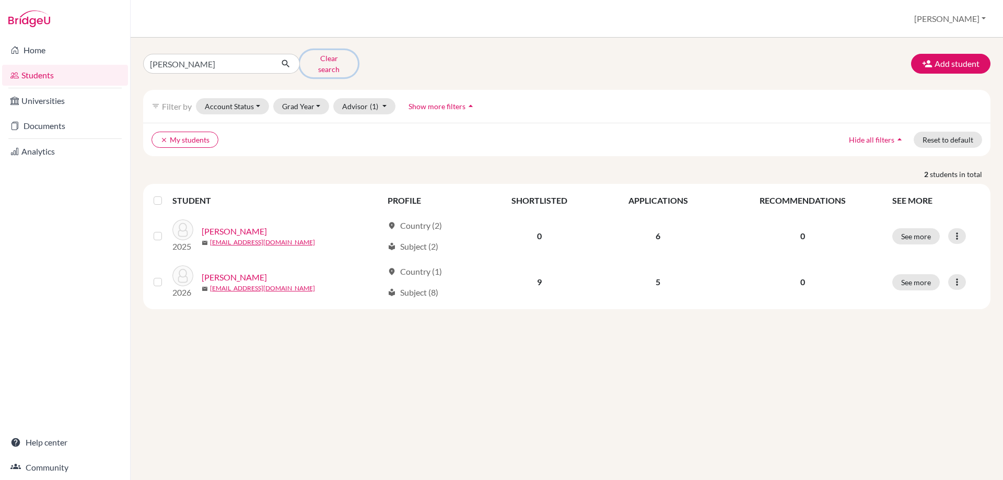
click at [315, 55] on button "Clear search" at bounding box center [329, 63] width 58 height 27
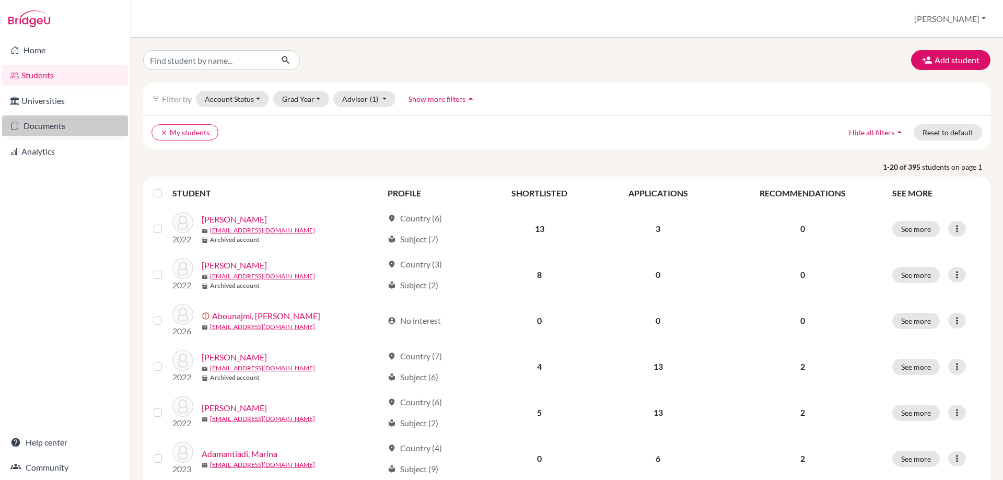
click at [39, 123] on link "Documents" at bounding box center [65, 125] width 126 height 21
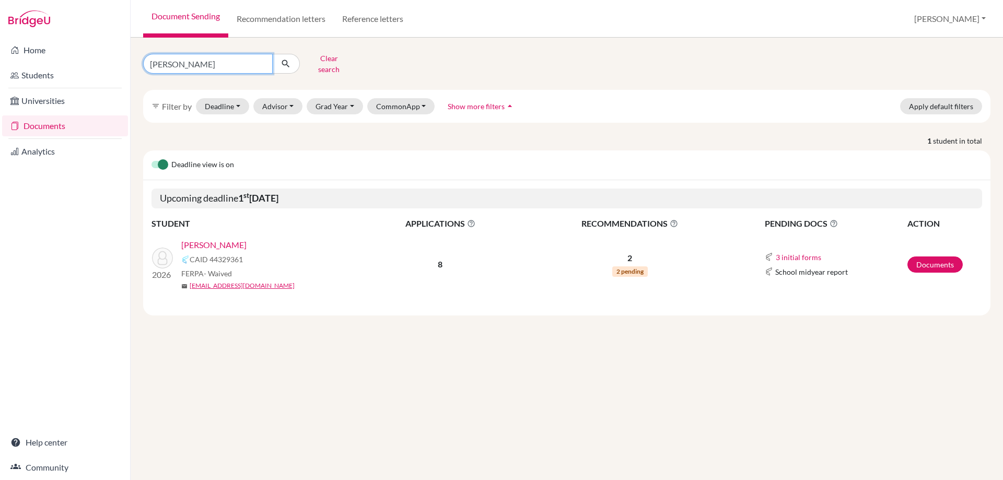
drag, startPoint x: 228, startPoint y: 64, endPoint x: 147, endPoint y: 63, distance: 81.0
click at [147, 63] on input "[PERSON_NAME]" at bounding box center [208, 64] width 130 height 20
type input "cinar"
click button "submit" at bounding box center [286, 64] width 28 height 20
click at [200, 239] on link "Ecemis, Cinar" at bounding box center [205, 245] width 48 height 13
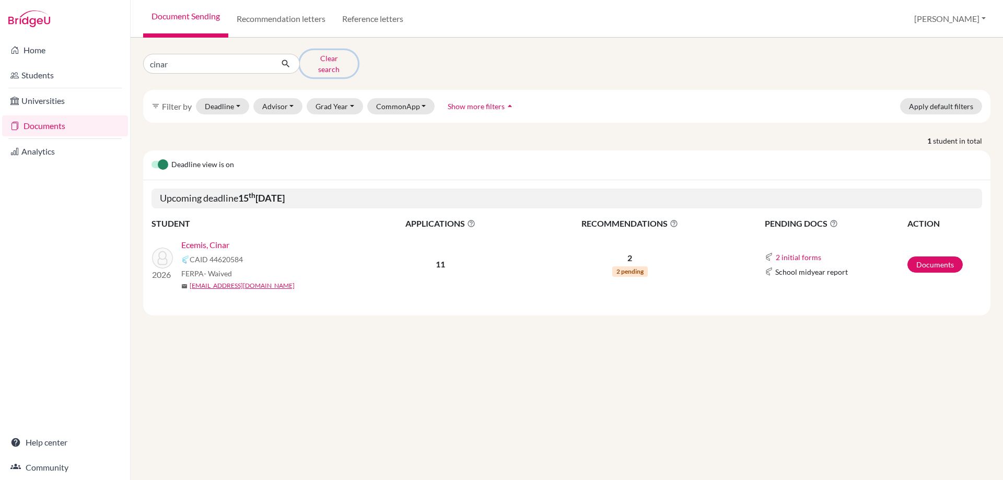
click at [318, 64] on button "Clear search" at bounding box center [329, 63] width 58 height 27
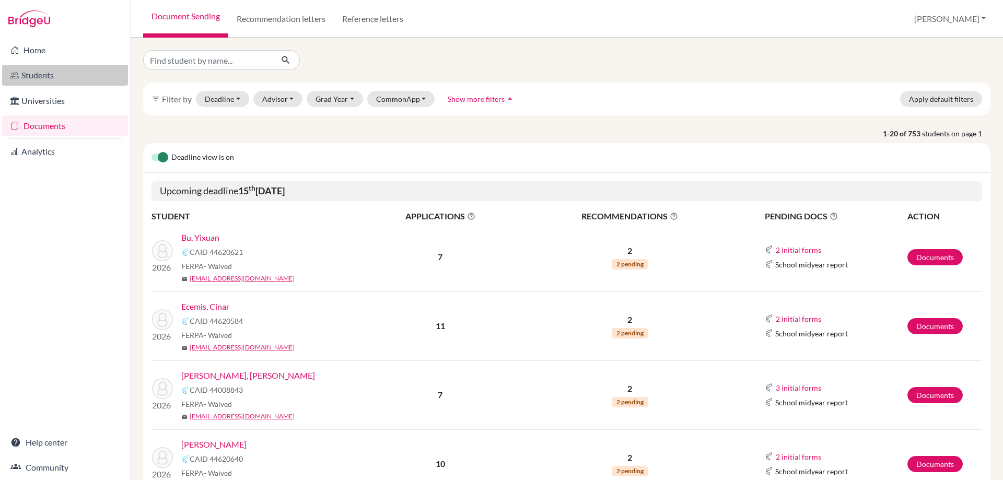
click at [28, 79] on link "Students" at bounding box center [65, 75] width 126 height 21
